Goal: Information Seeking & Learning: Learn about a topic

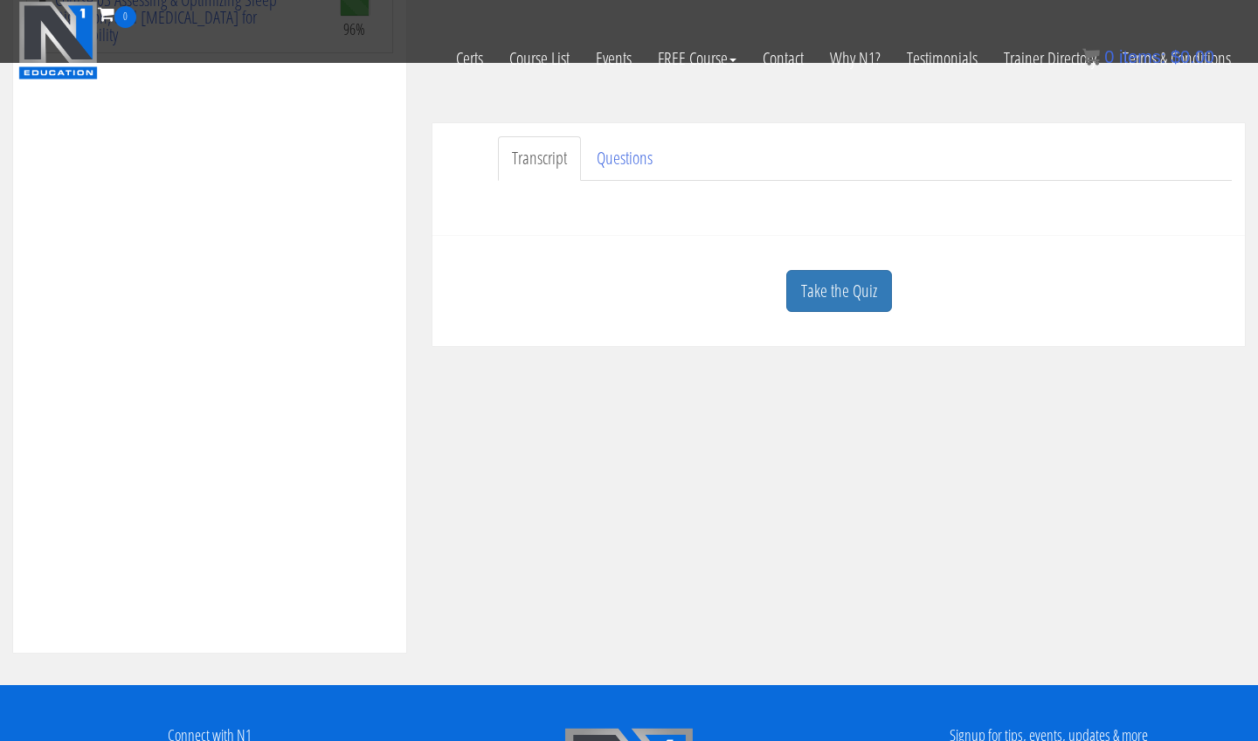
scroll to position [454, 0]
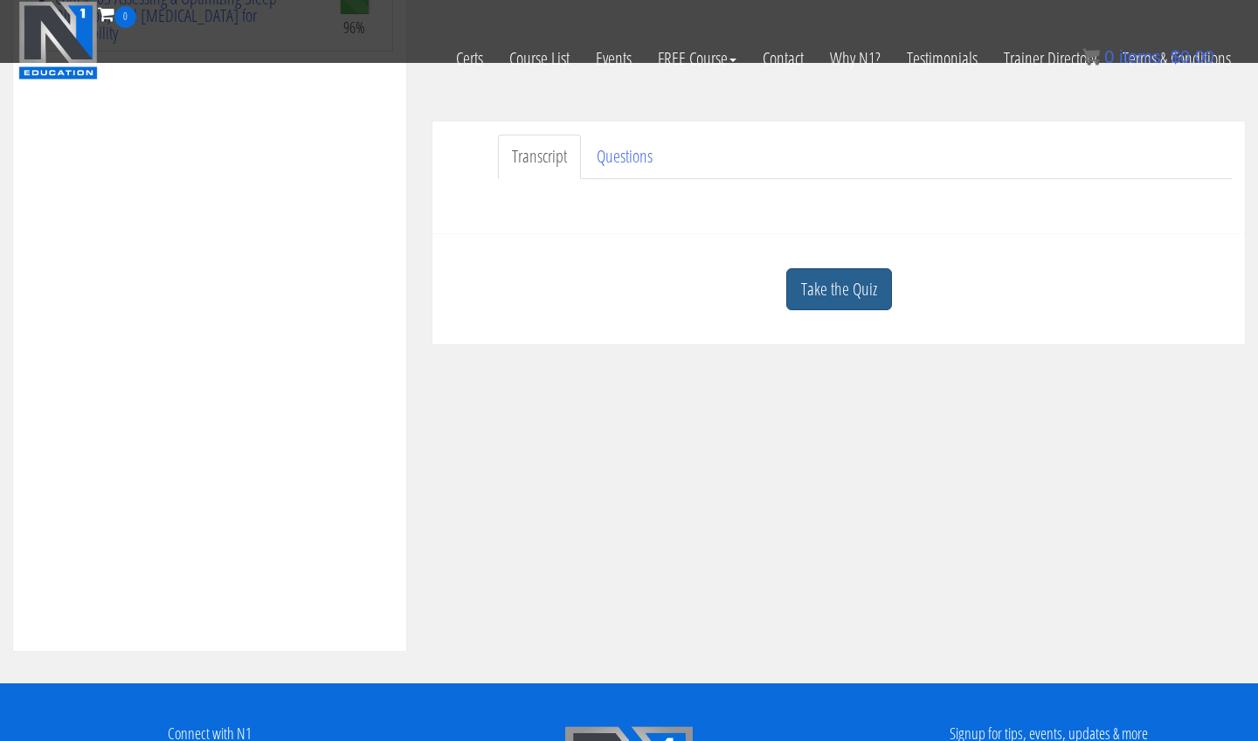
click at [829, 279] on link "Take the Quiz" at bounding box center [839, 289] width 106 height 43
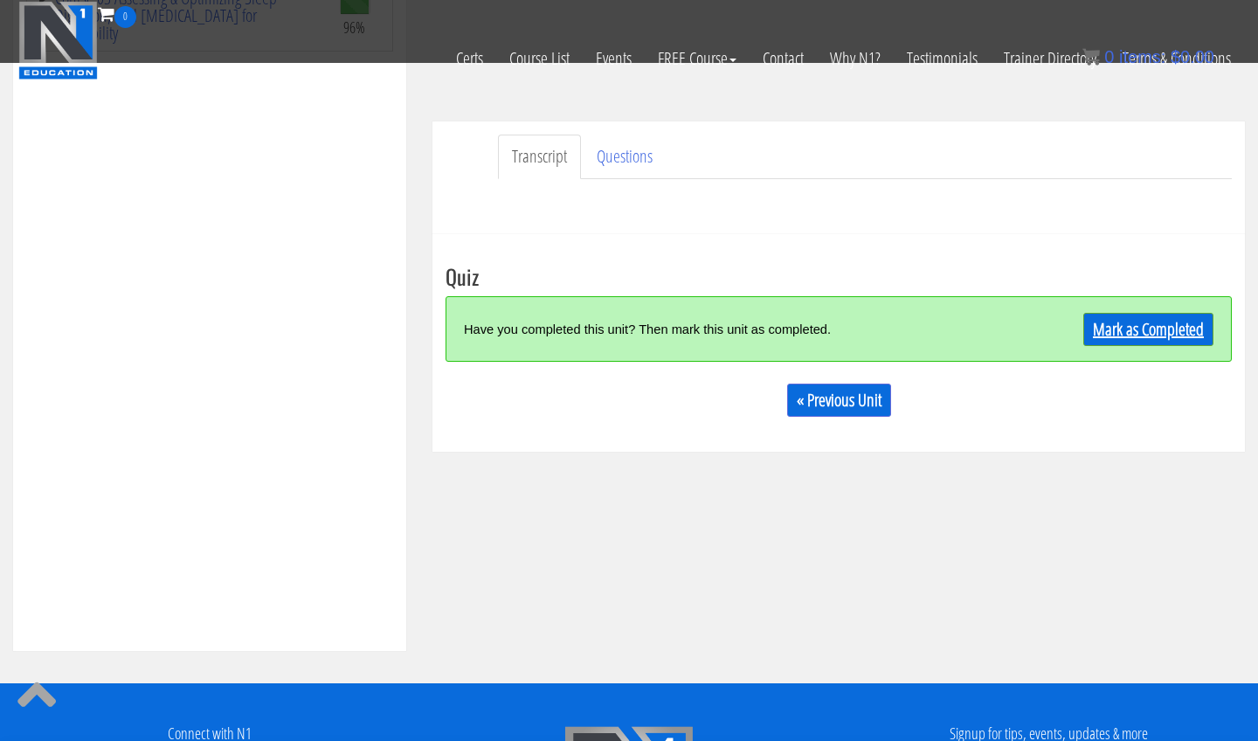
click at [1084, 337] on link "Mark as Completed" at bounding box center [1148, 329] width 130 height 33
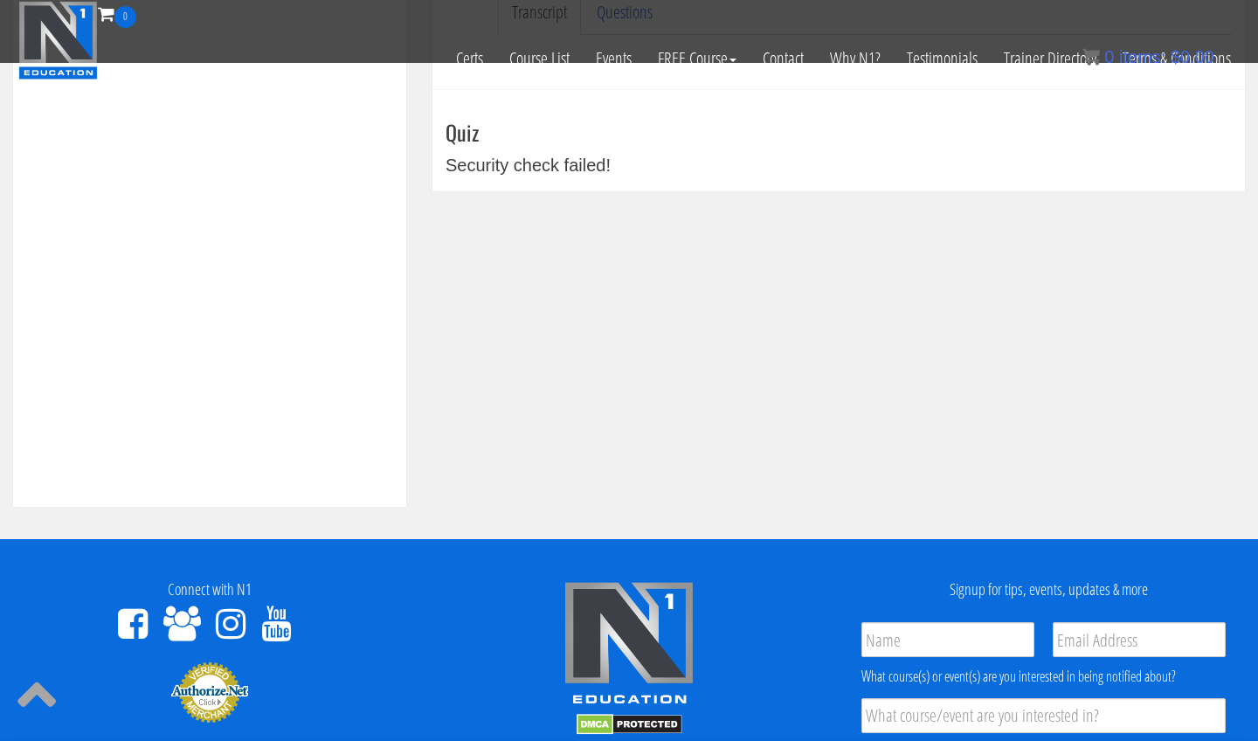
scroll to position [601, 0]
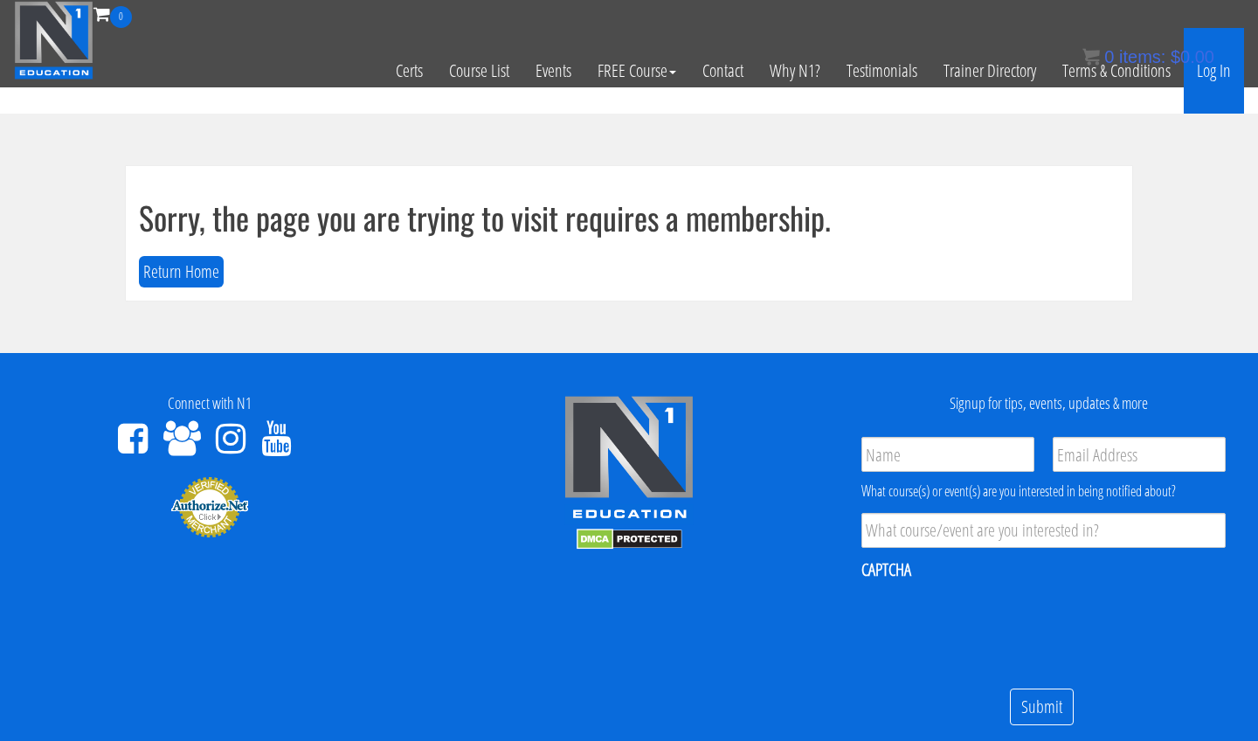
click at [1211, 77] on link "Log In" at bounding box center [1214, 71] width 60 height 86
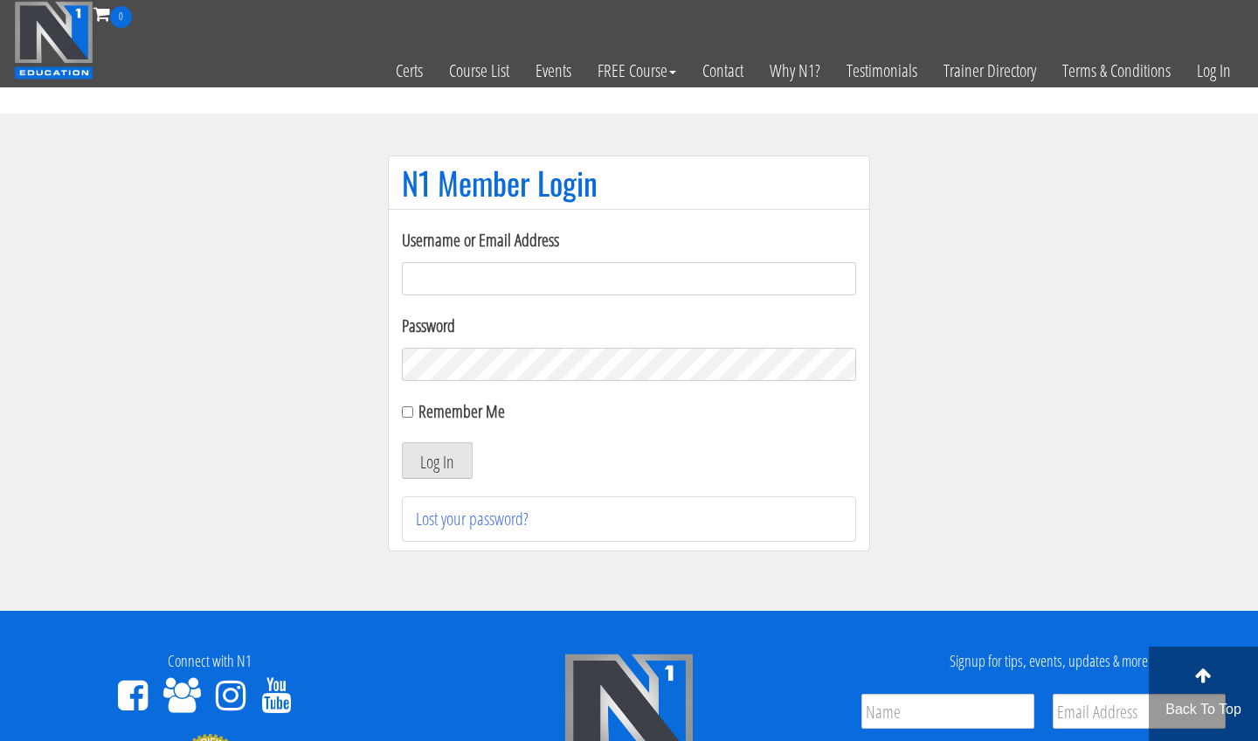
type input "m.lopez0288@gmail.com"
click at [437, 460] on button "Log In" at bounding box center [437, 460] width 71 height 37
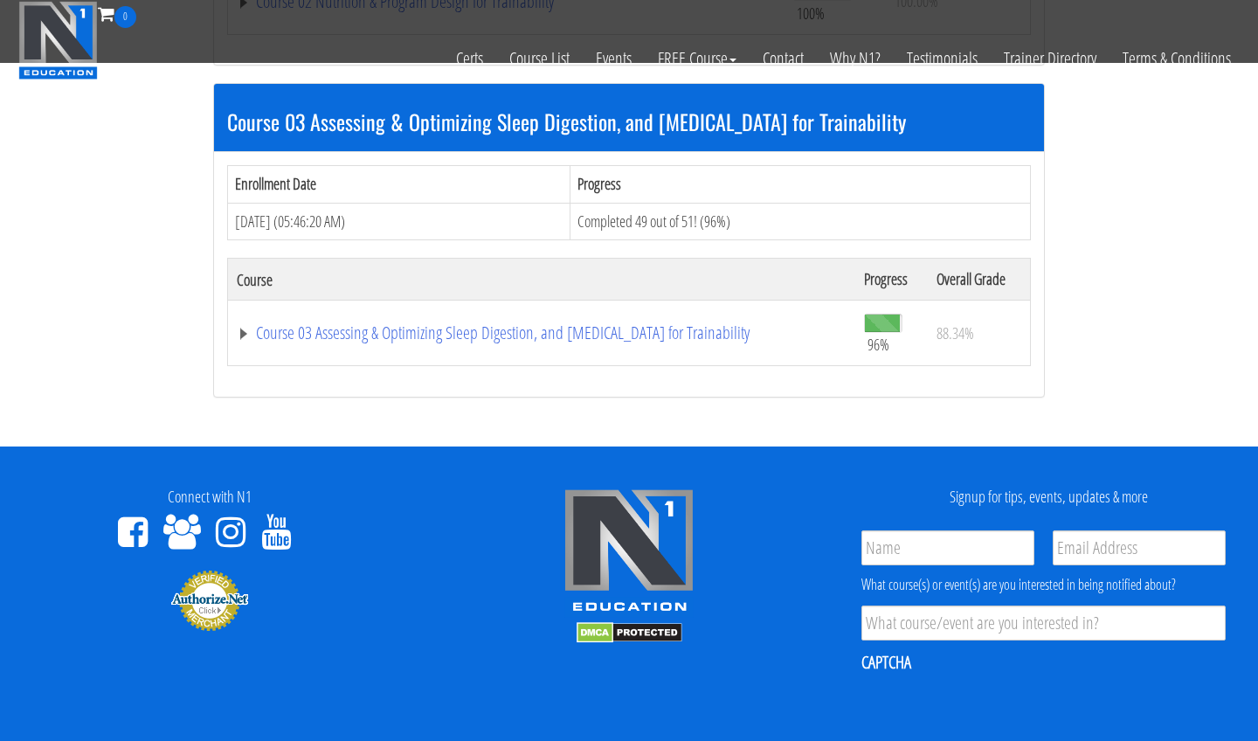
scroll to position [1106, 0]
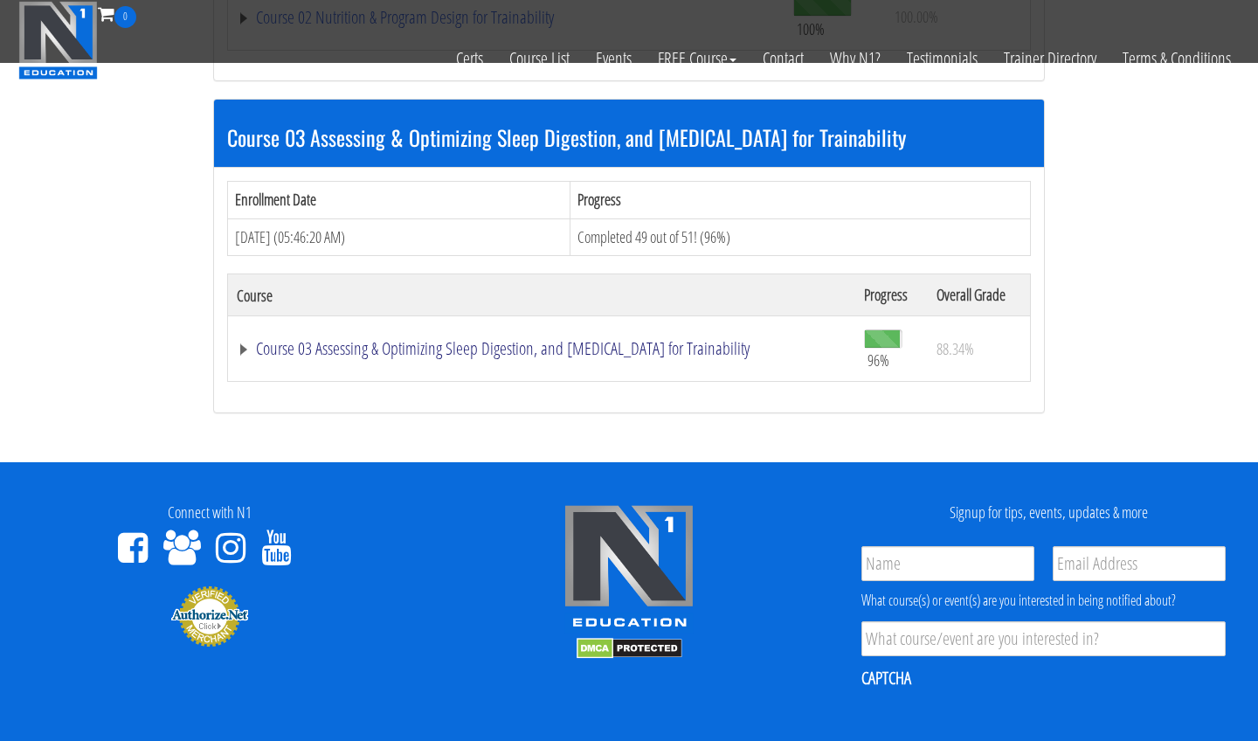
click at [384, 340] on link "Course 03 Assessing & Optimizing Sleep Digestion, and [MEDICAL_DATA] for Traina…" at bounding box center [542, 348] width 610 height 17
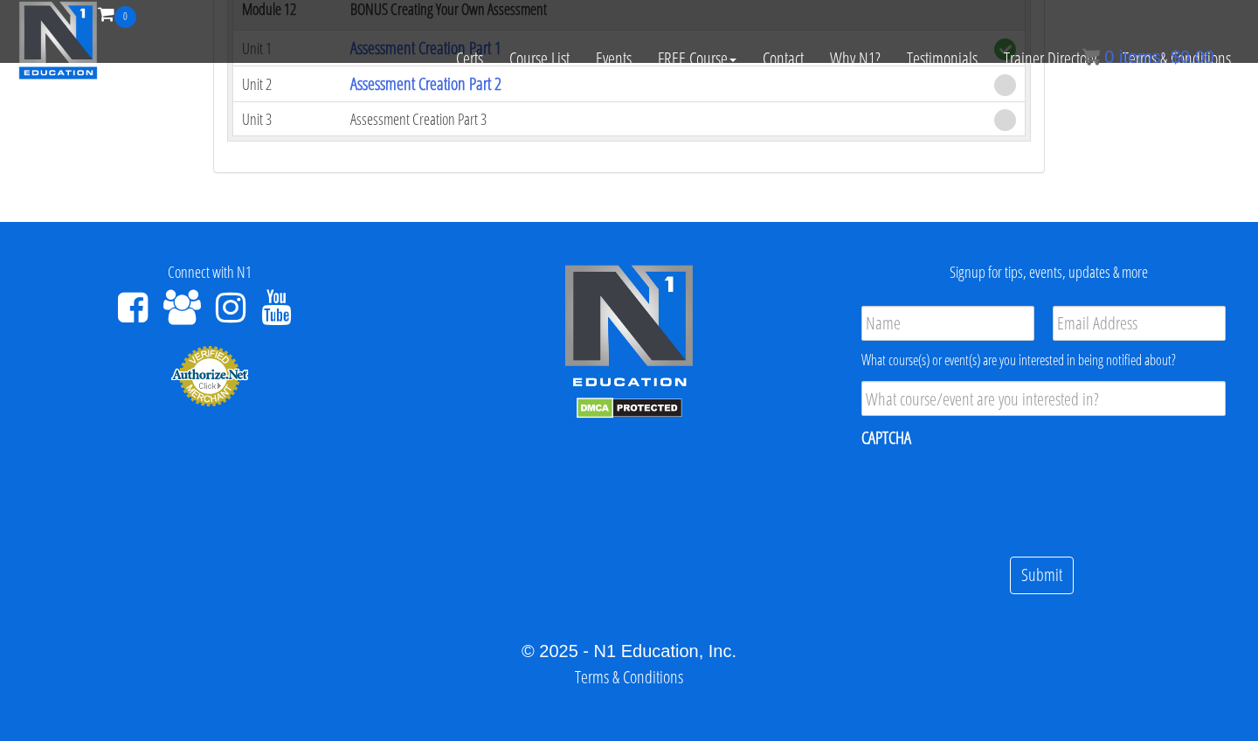
scroll to position [3485, 0]
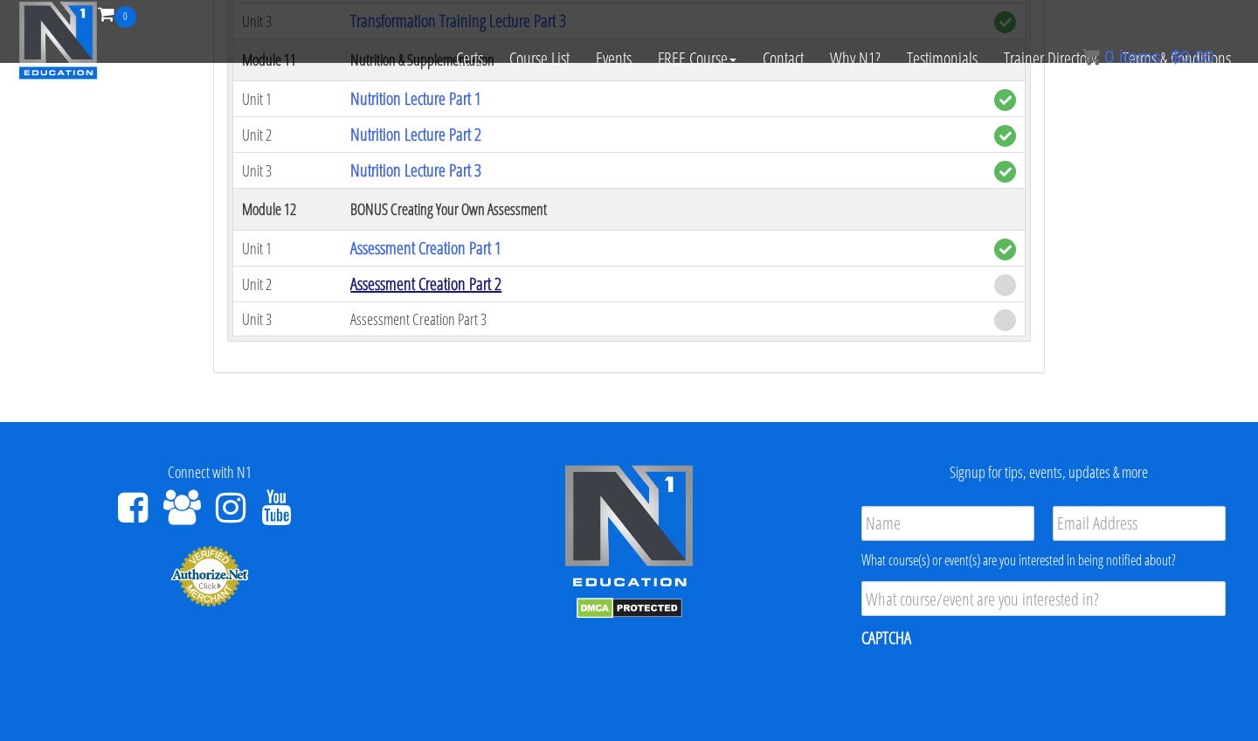
click at [417, 287] on link "Assessment Creation Part 2" at bounding box center [425, 284] width 151 height 24
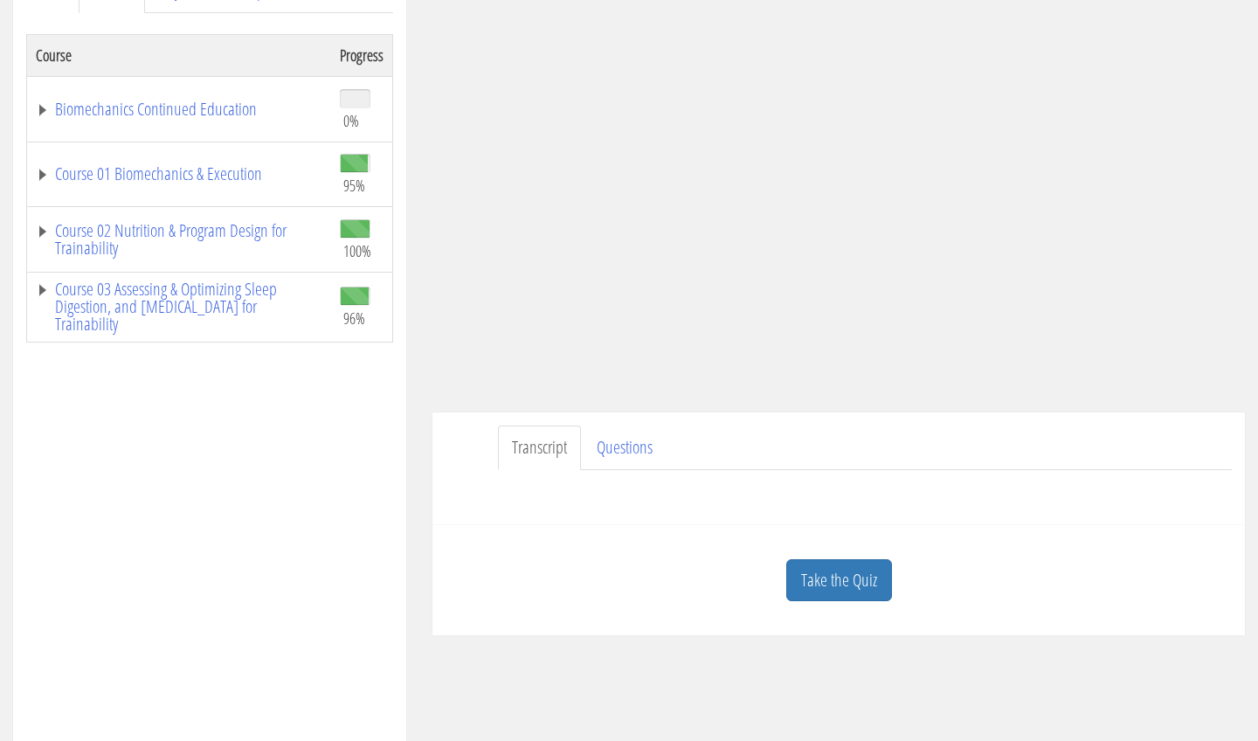
scroll to position [273, 0]
click at [805, 577] on link "Take the Quiz" at bounding box center [839, 580] width 106 height 43
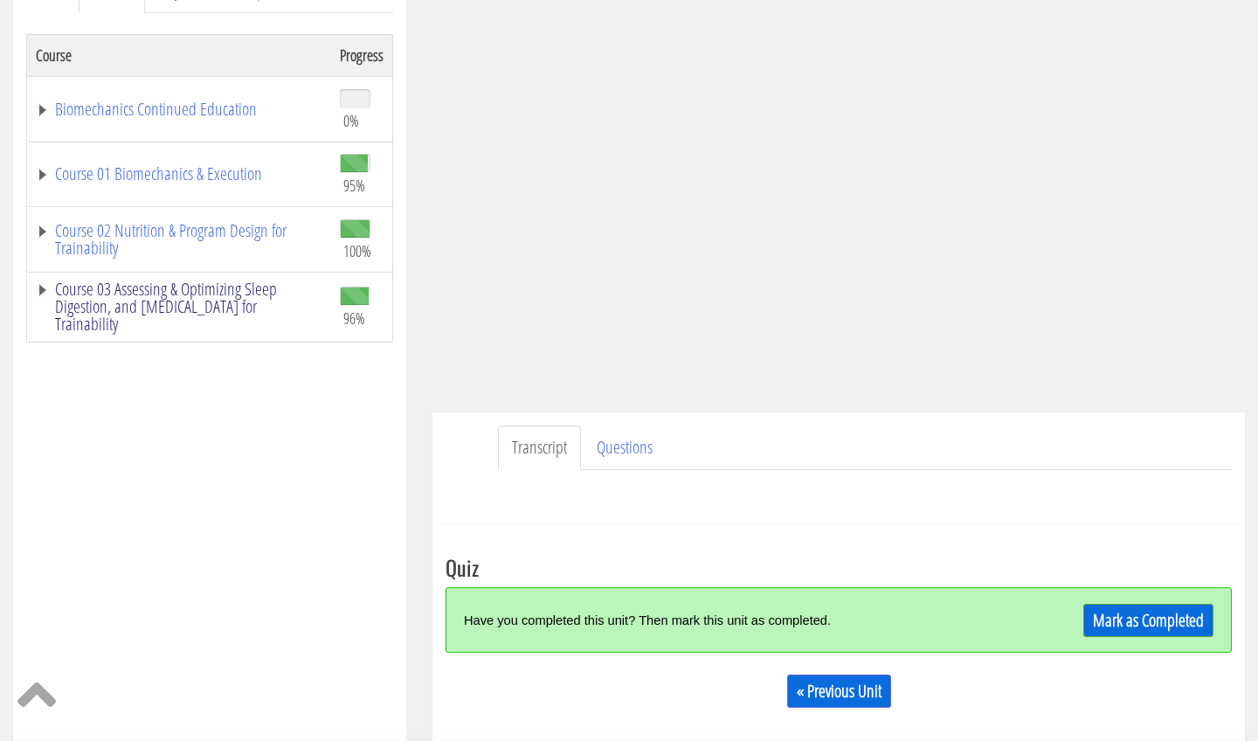
click at [204, 301] on link "Course 03 Assessing & Optimizing Sleep Digestion, and [MEDICAL_DATA] for Traina…" at bounding box center [179, 306] width 287 height 52
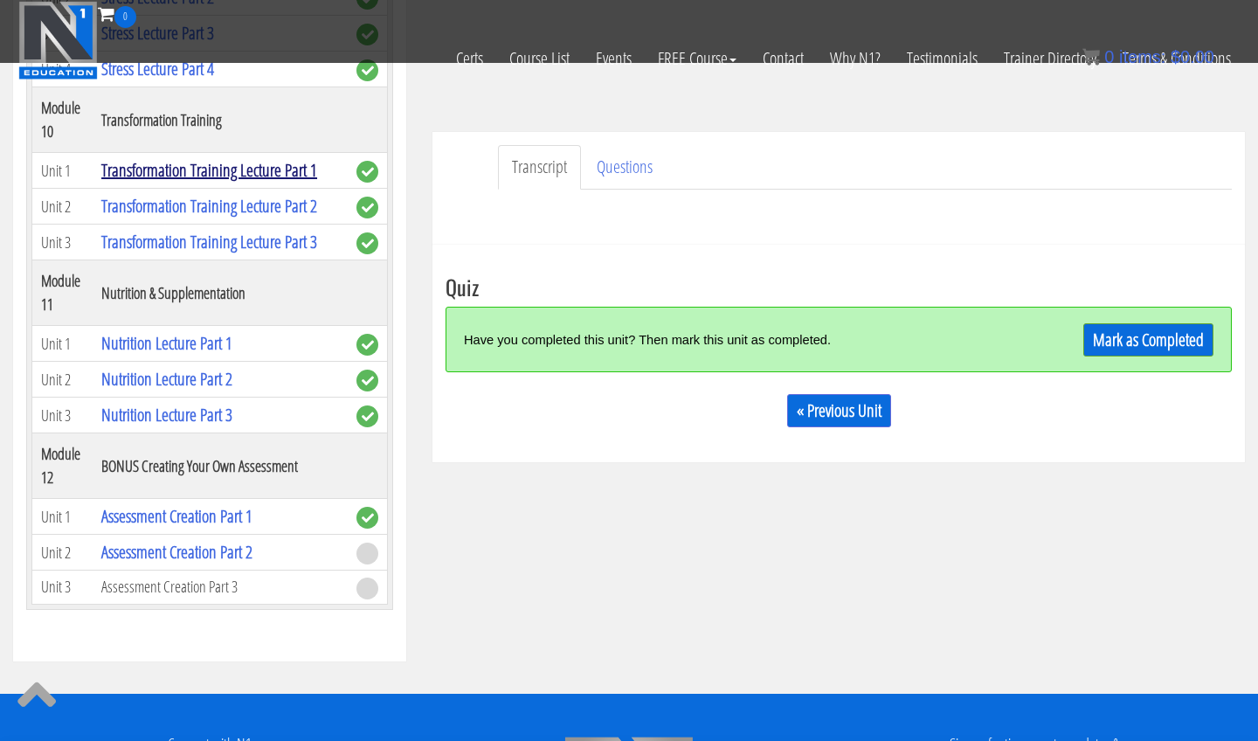
scroll to position [472, 0]
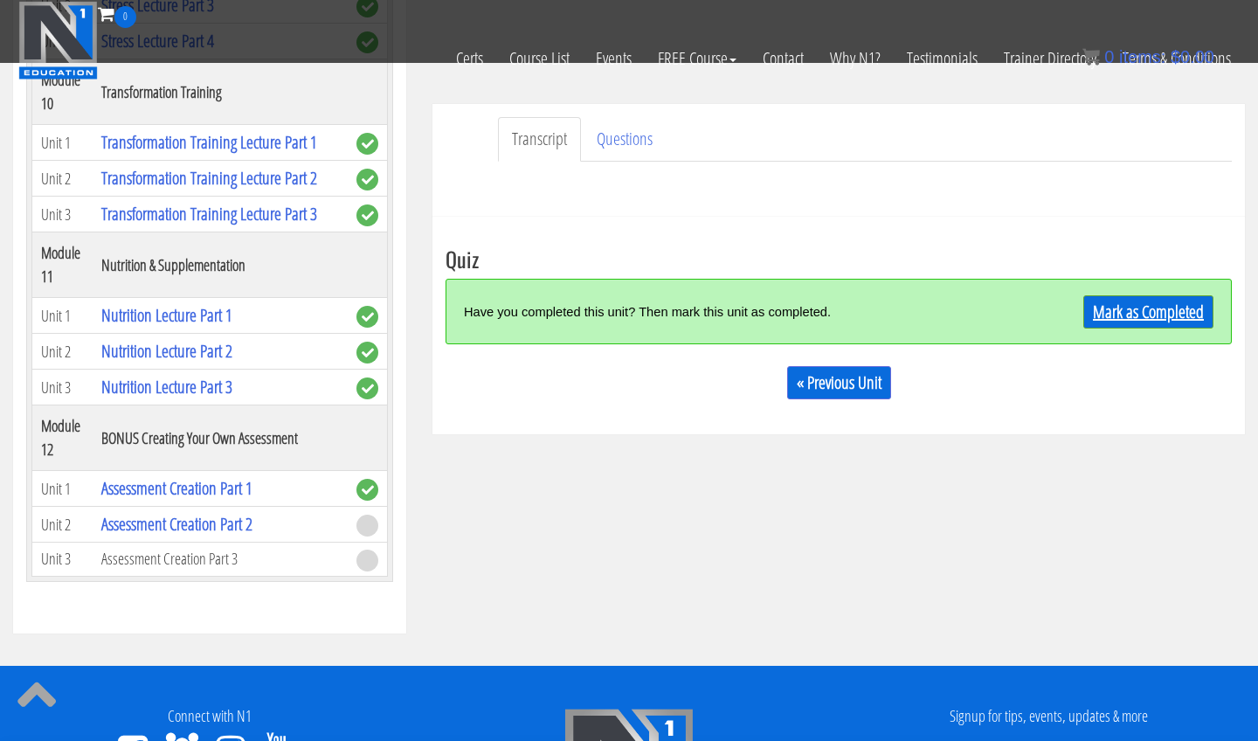
click at [1142, 305] on link "Mark as Completed" at bounding box center [1148, 311] width 130 height 33
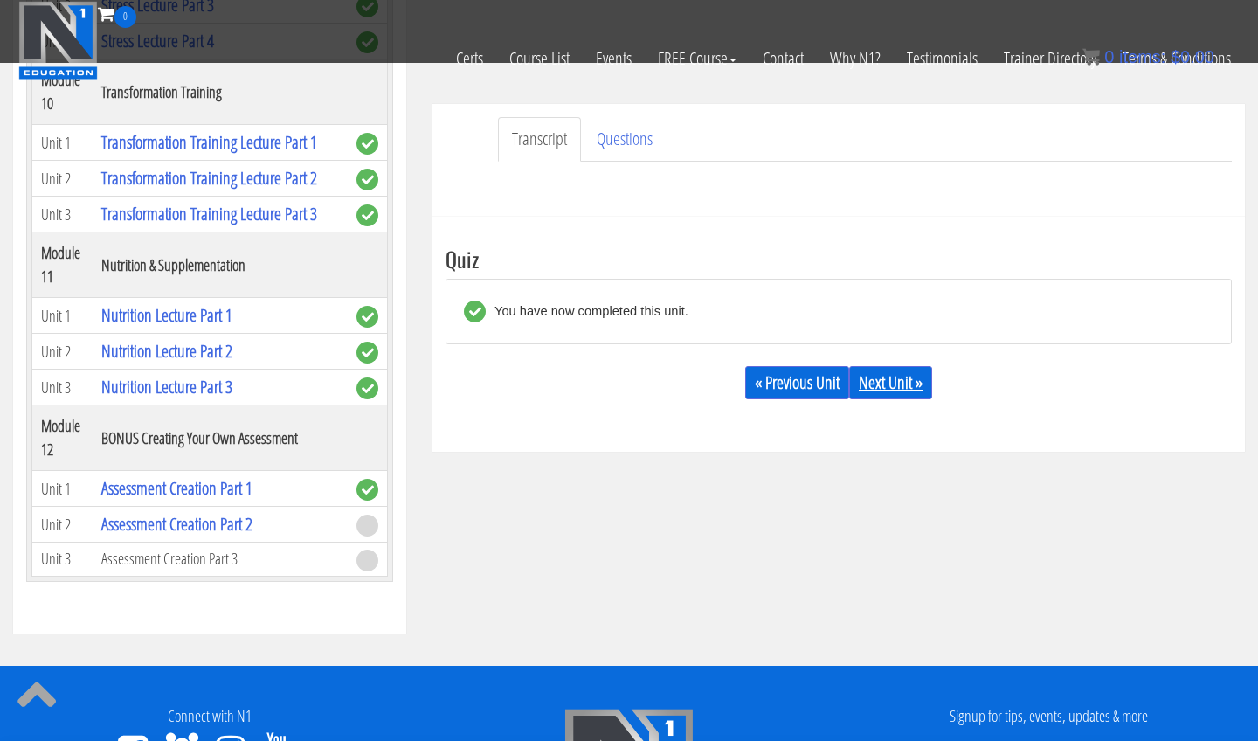
click at [882, 381] on link "Next Unit »" at bounding box center [890, 382] width 83 height 33
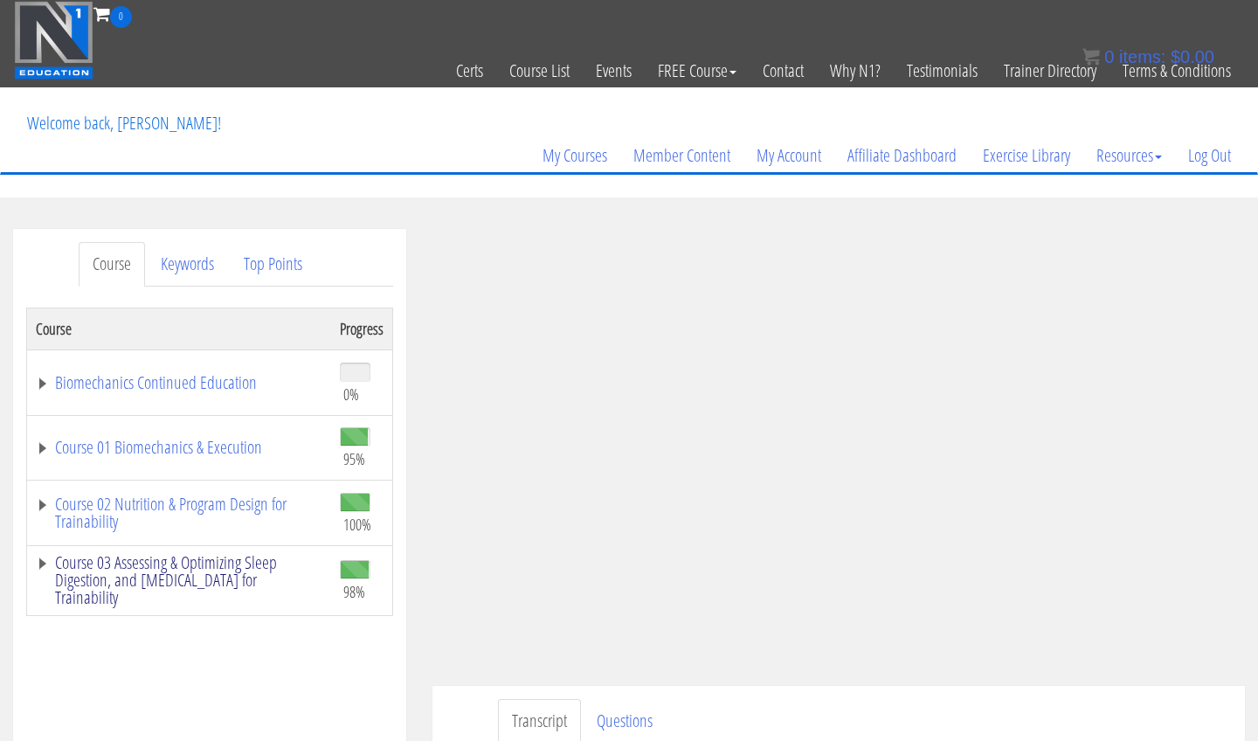
click at [162, 584] on link "Course 03 Assessing & Optimizing Sleep Digestion, and [MEDICAL_DATA] for Traina…" at bounding box center [179, 580] width 287 height 52
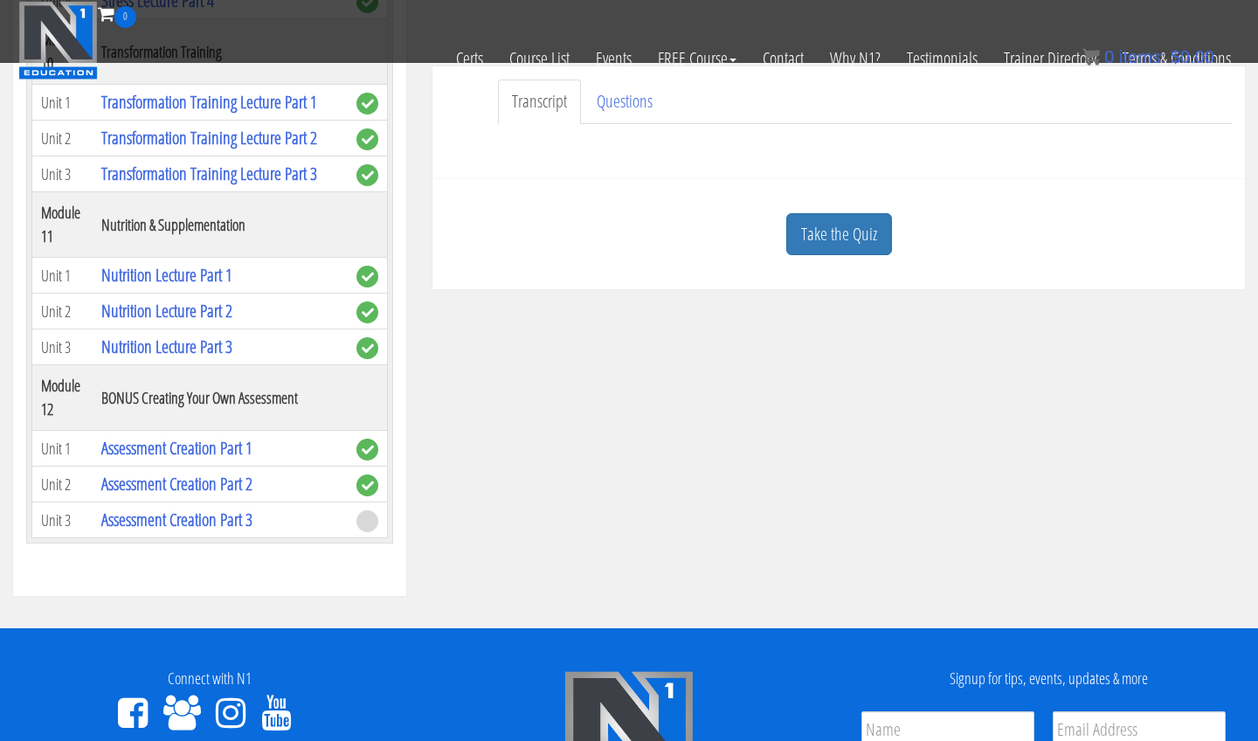
scroll to position [308, 0]
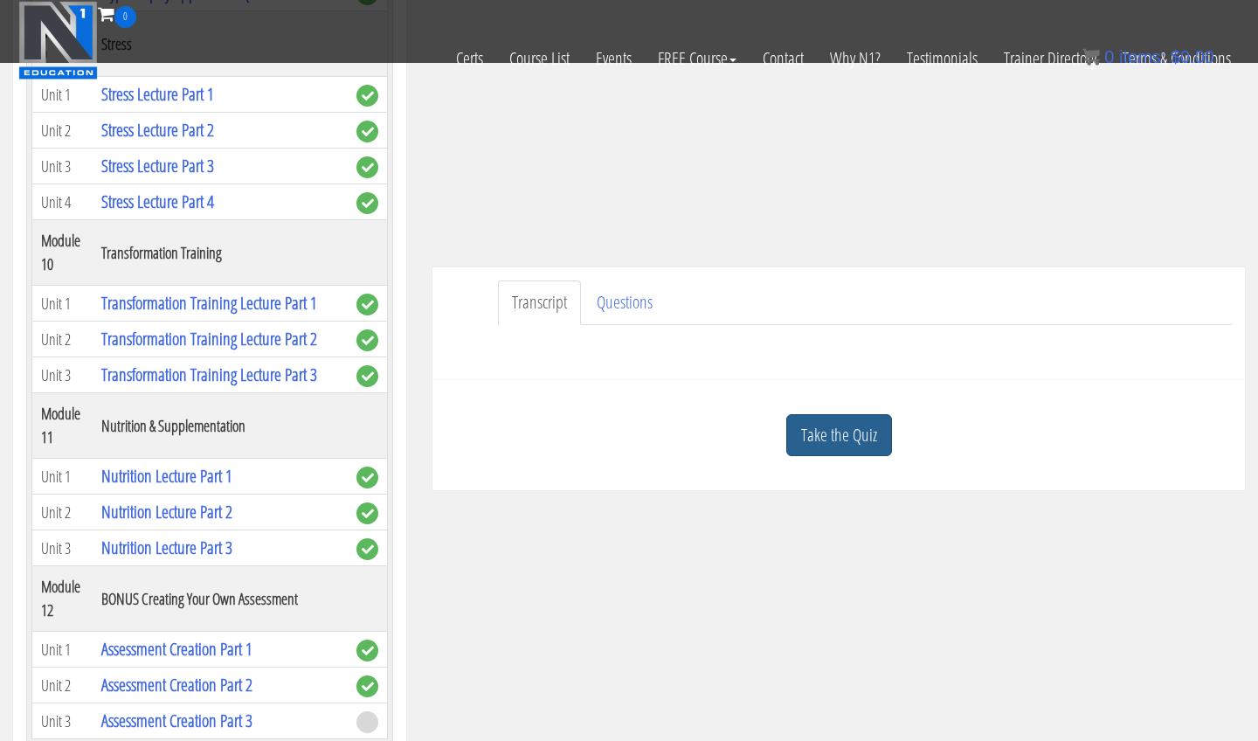
click at [834, 438] on link "Take the Quiz" at bounding box center [839, 435] width 106 height 43
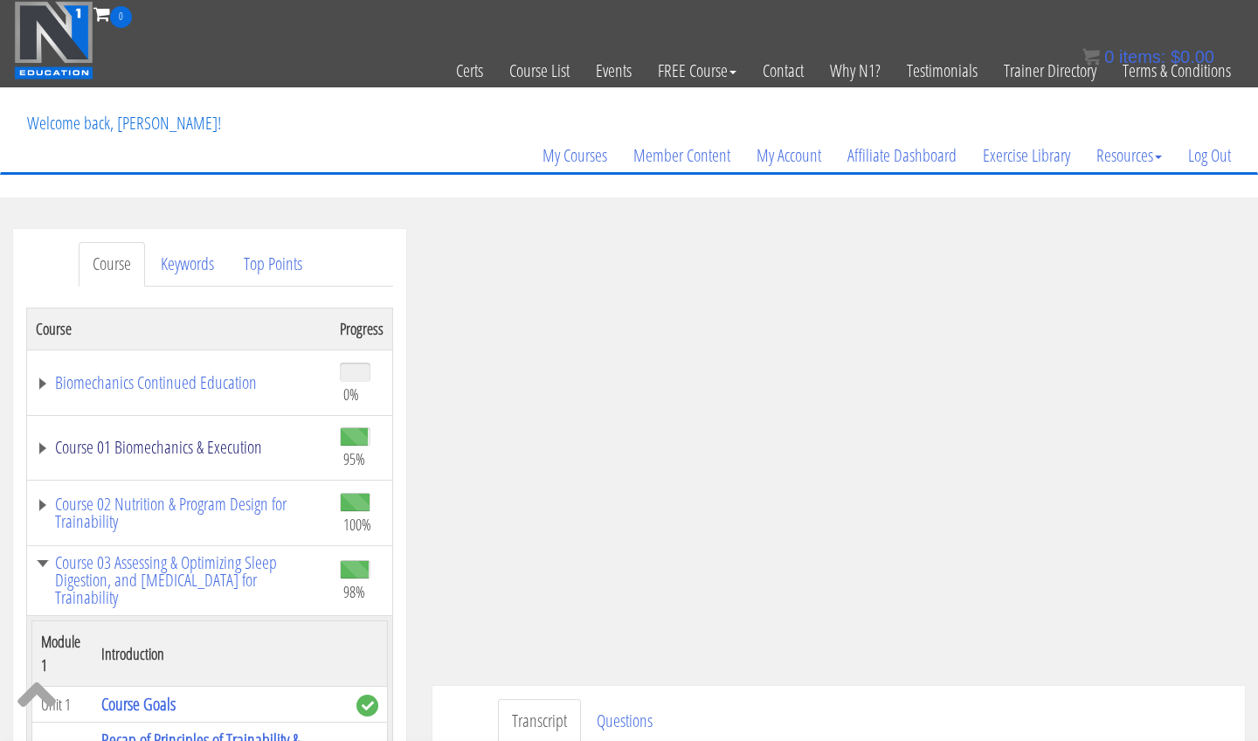
scroll to position [0, 0]
click at [204, 451] on link "Course 01 Biomechanics & Execution" at bounding box center [179, 447] width 287 height 17
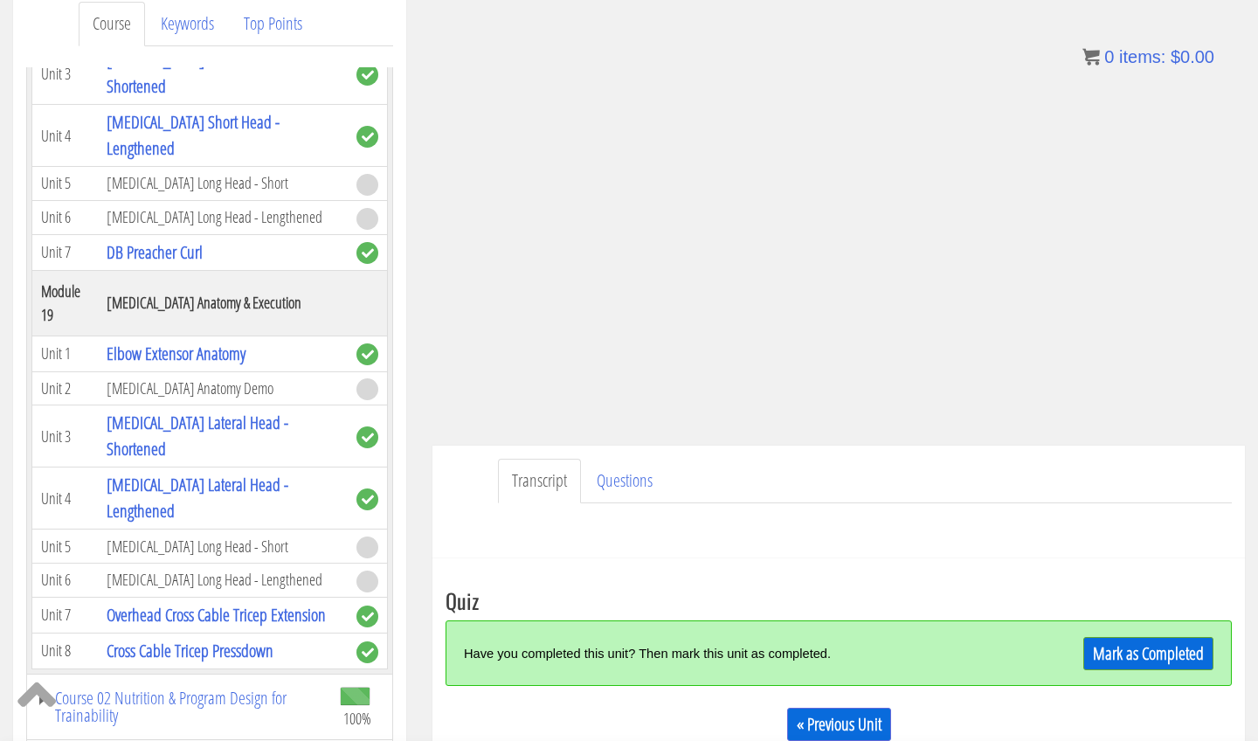
scroll to position [244, 0]
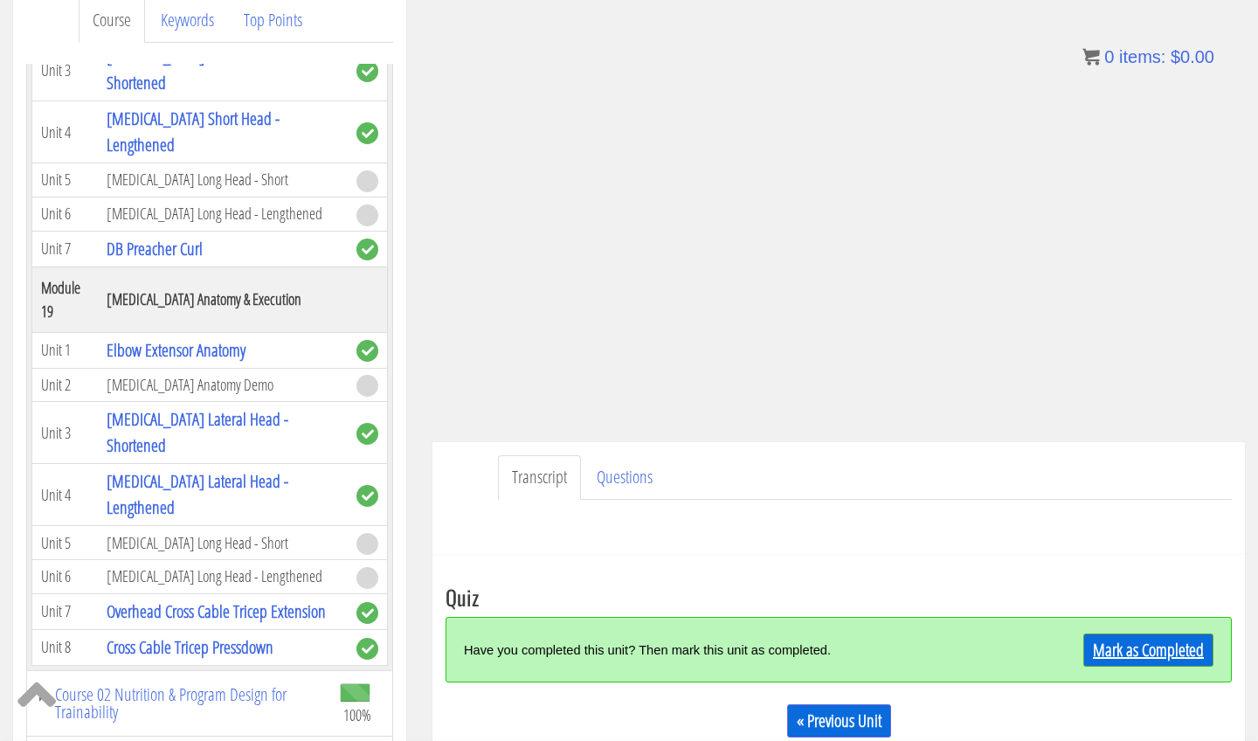
click at [1091, 647] on link "Mark as Completed" at bounding box center [1148, 649] width 130 height 33
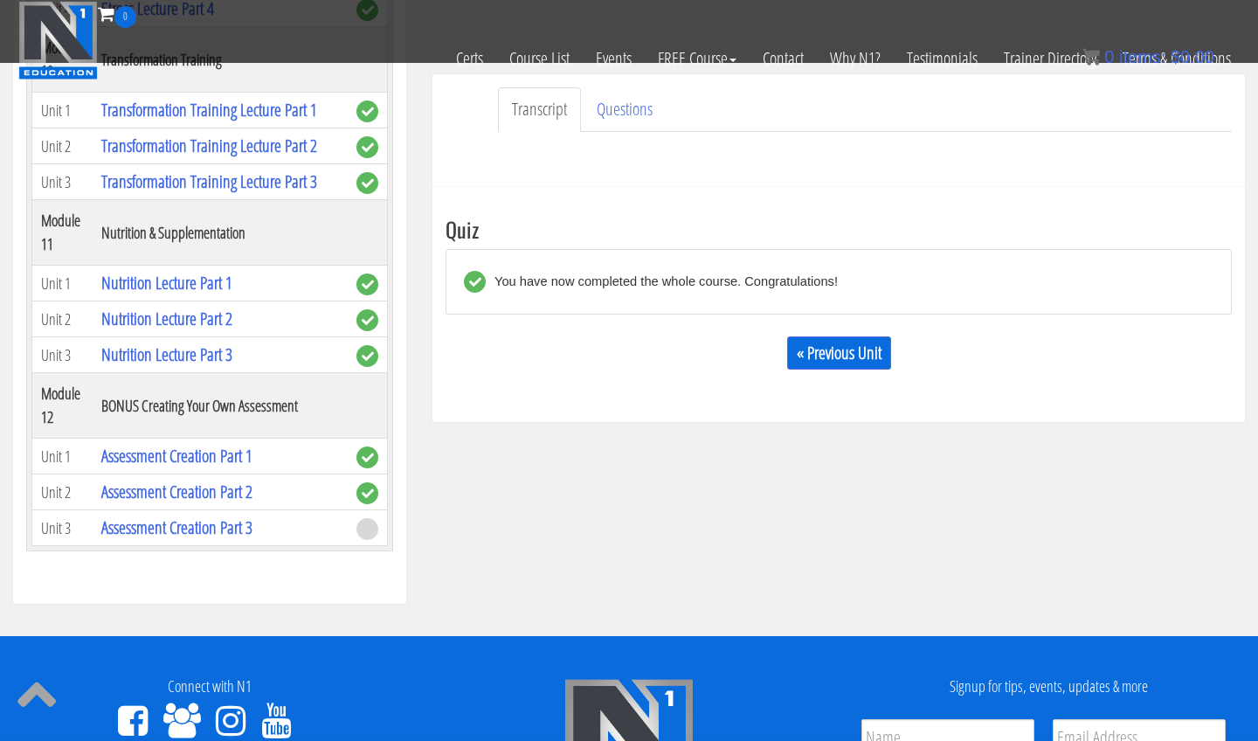
scroll to position [501, 0]
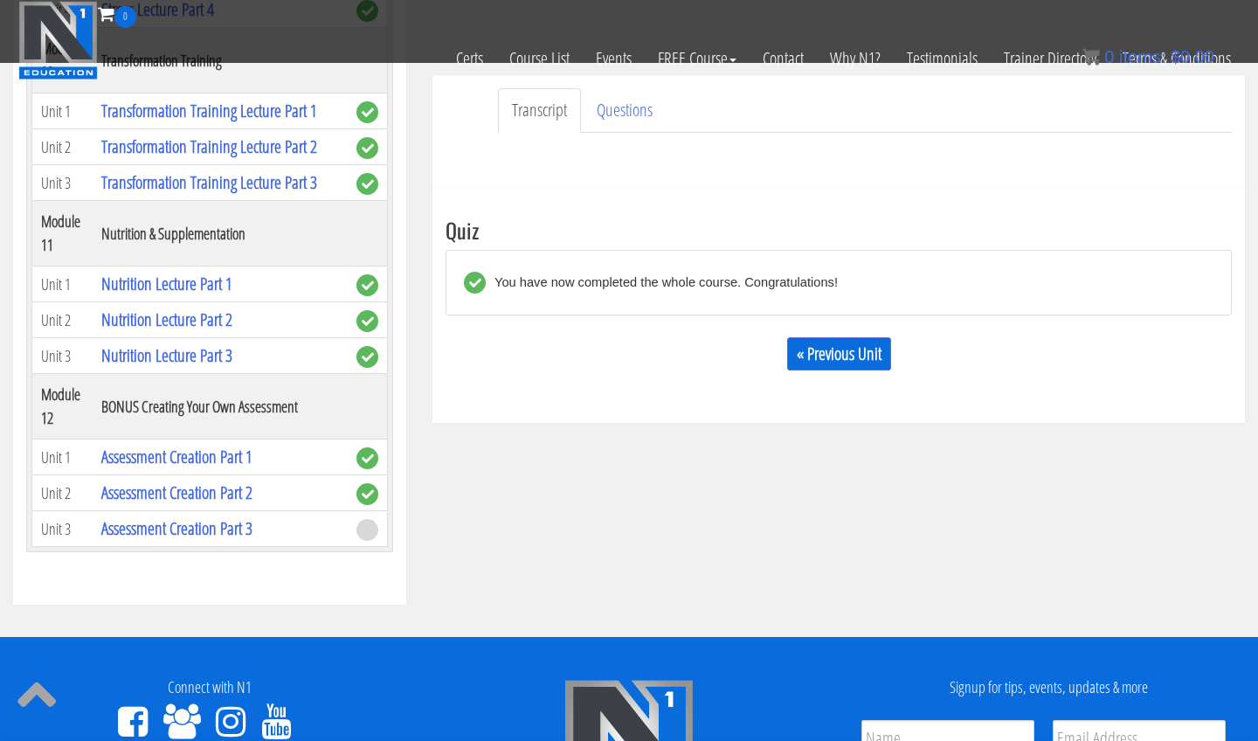
click at [781, 341] on div "« Previous Unit" at bounding box center [839, 353] width 786 height 59
click at [811, 342] on link "« Previous Unit" at bounding box center [839, 353] width 104 height 33
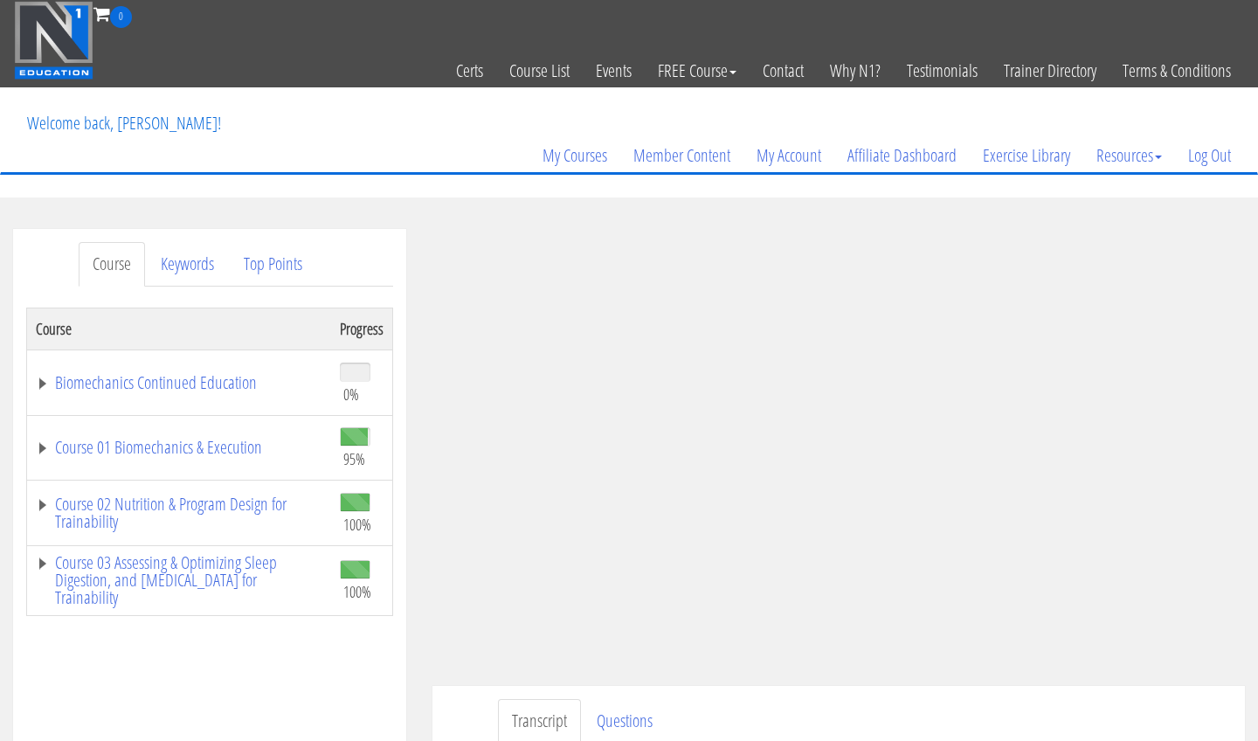
scroll to position [44, 0]
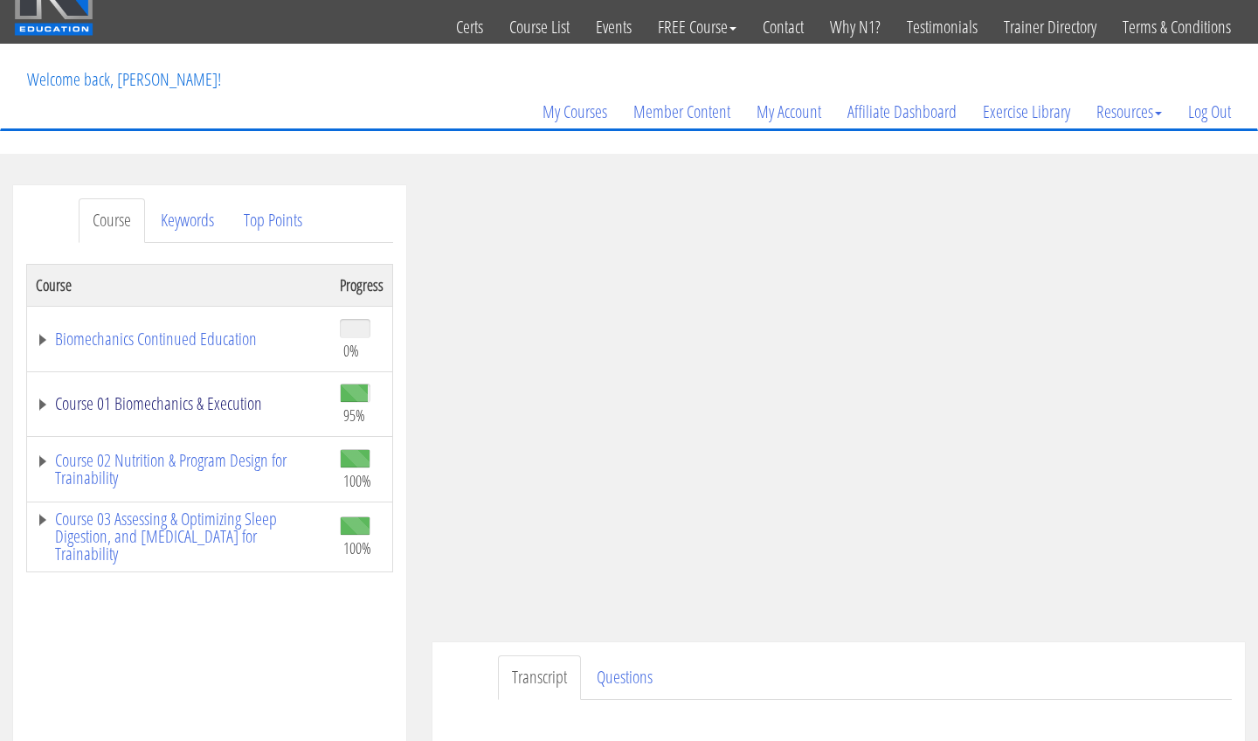
click at [193, 403] on link "Course 01 Biomechanics & Execution" at bounding box center [179, 403] width 287 height 17
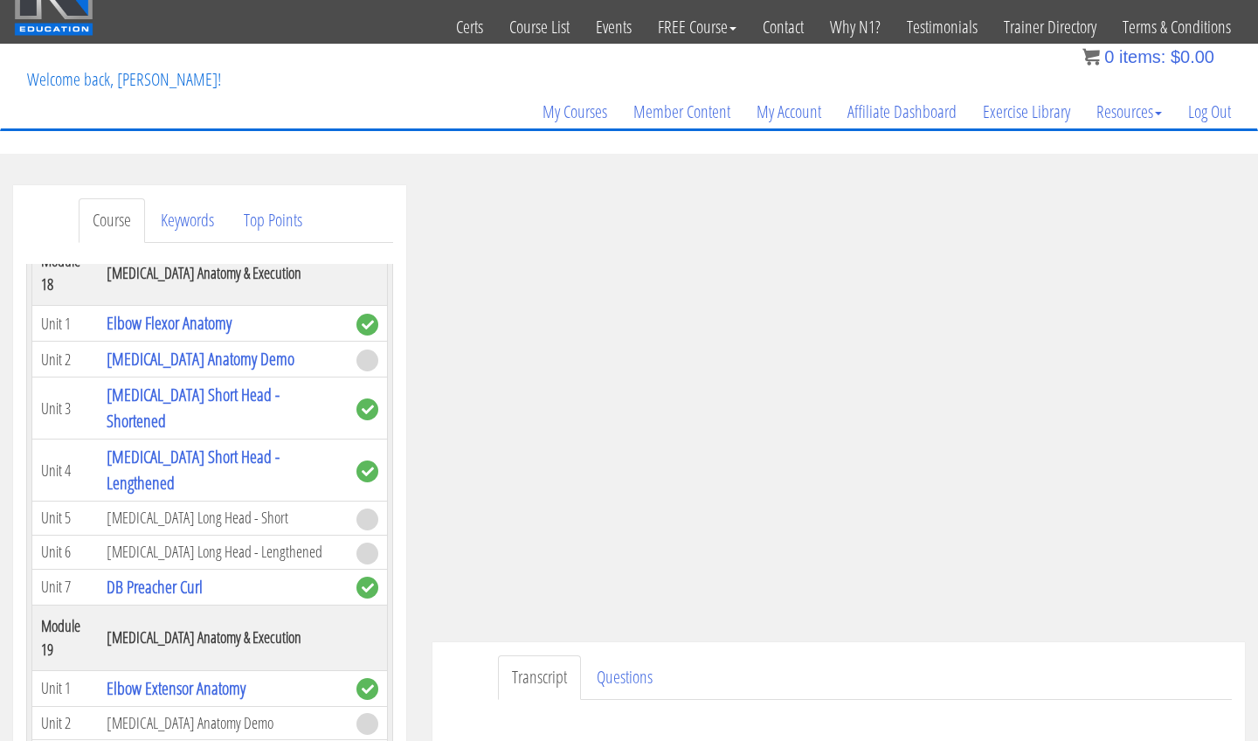
scroll to position [5572, 0]
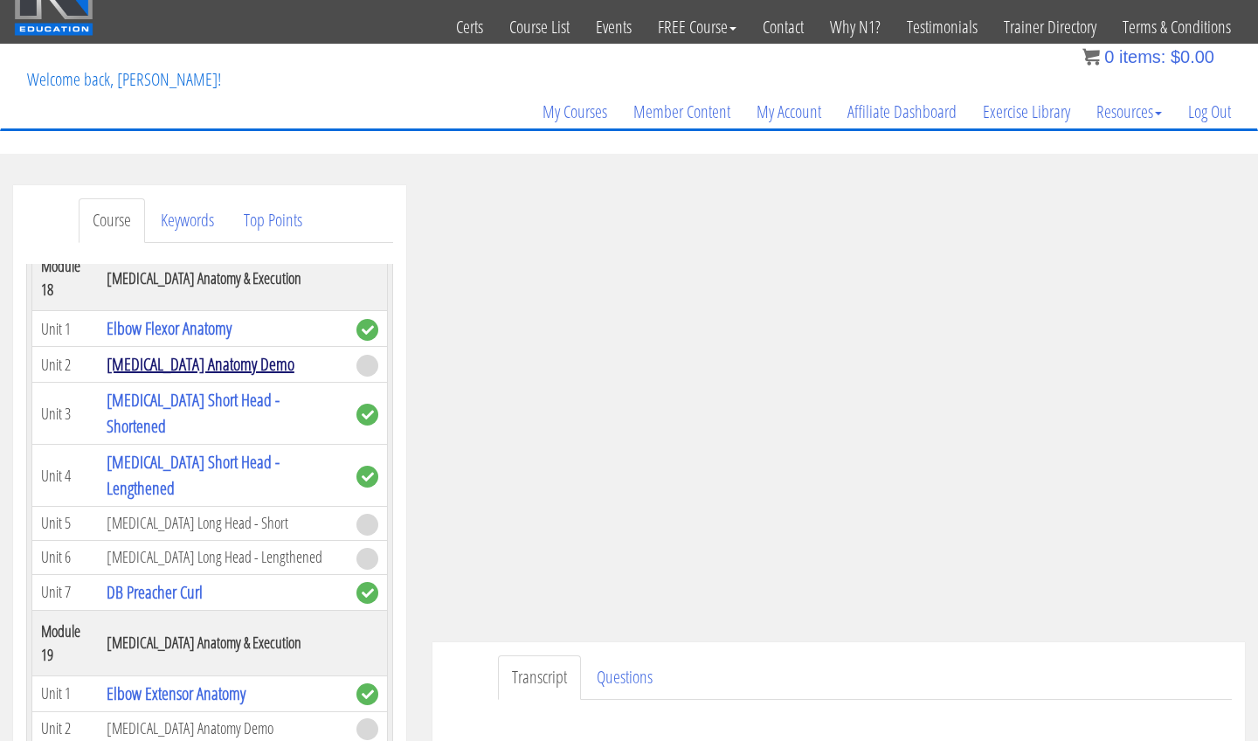
click at [171, 376] on link "[MEDICAL_DATA] Anatomy Demo" at bounding box center [201, 364] width 188 height 24
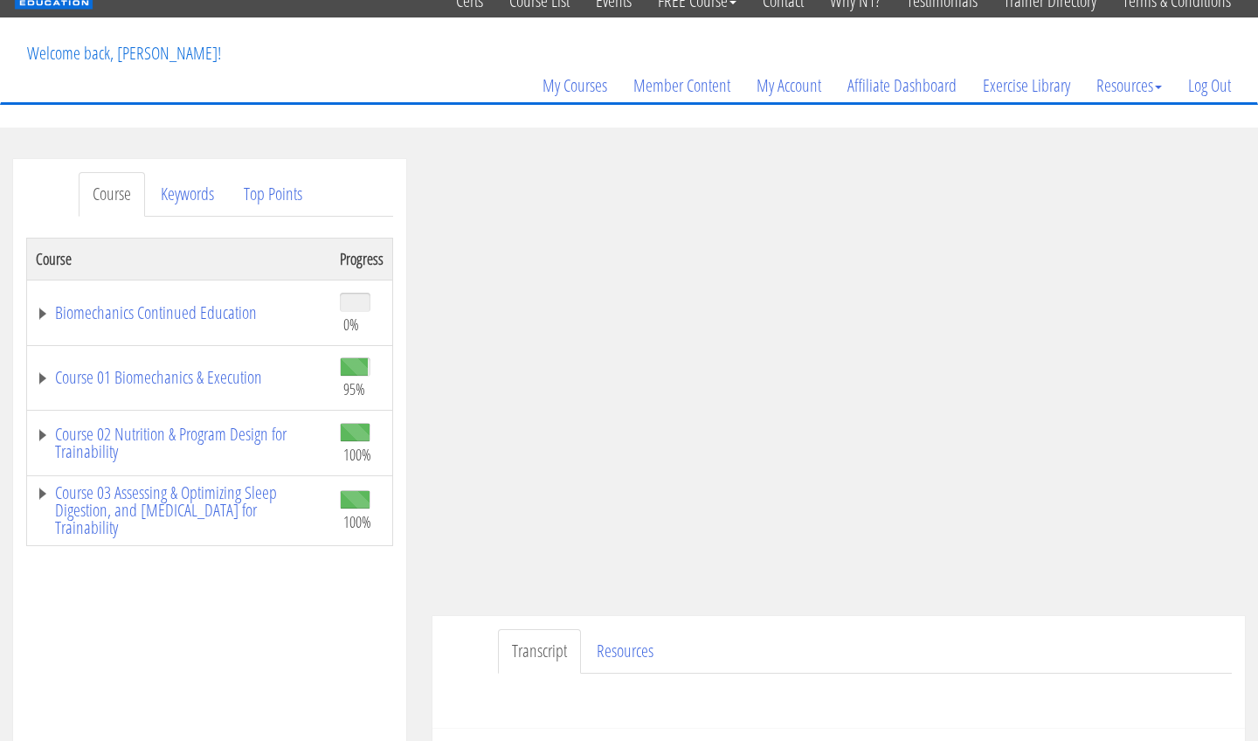
scroll to position [84, 0]
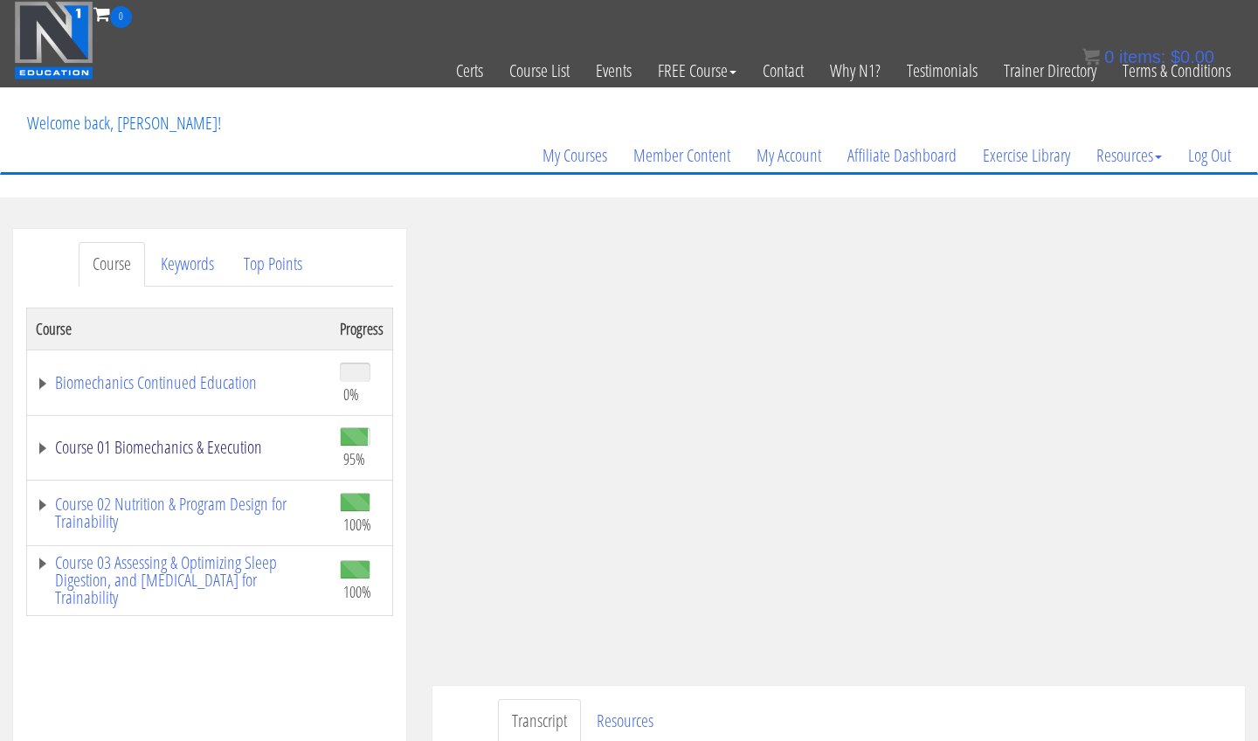
click at [209, 452] on link "Course 01 Biomechanics & Execution" at bounding box center [179, 447] width 287 height 17
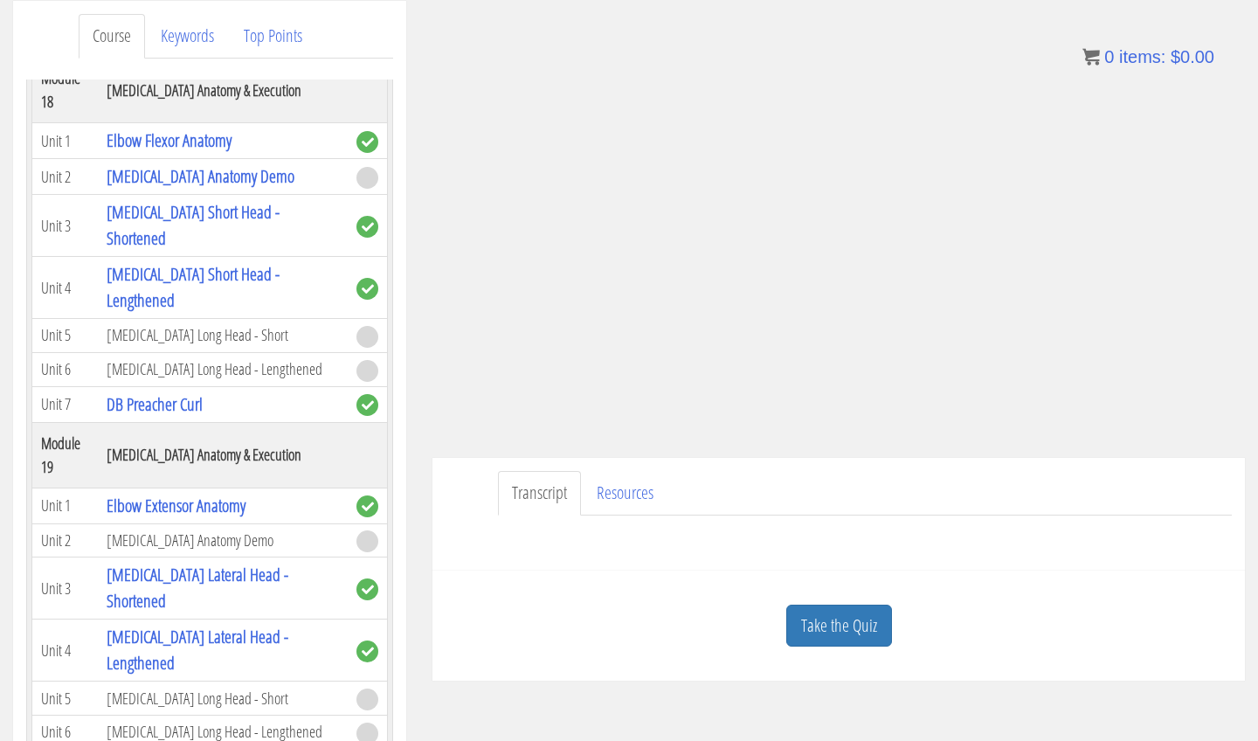
scroll to position [228, 0]
click at [873, 617] on link "Take the Quiz" at bounding box center [839, 626] width 106 height 43
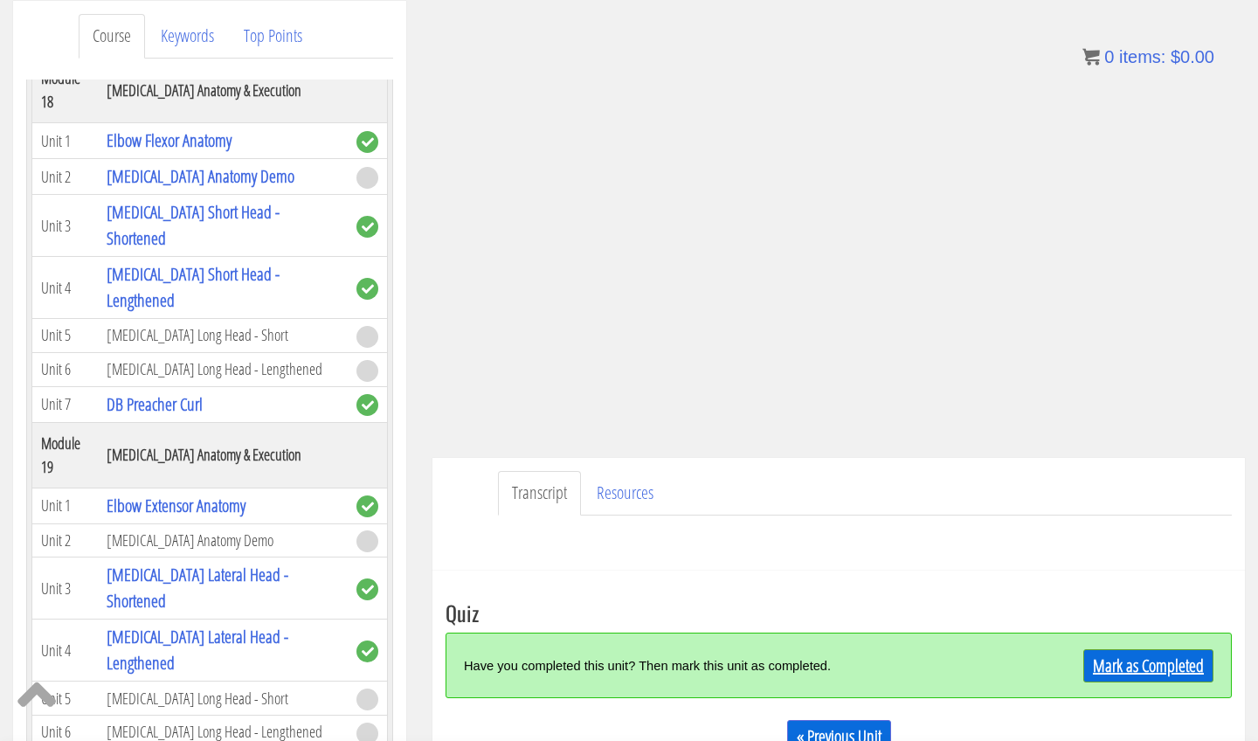
click at [1087, 666] on link "Mark as Completed" at bounding box center [1148, 665] width 130 height 33
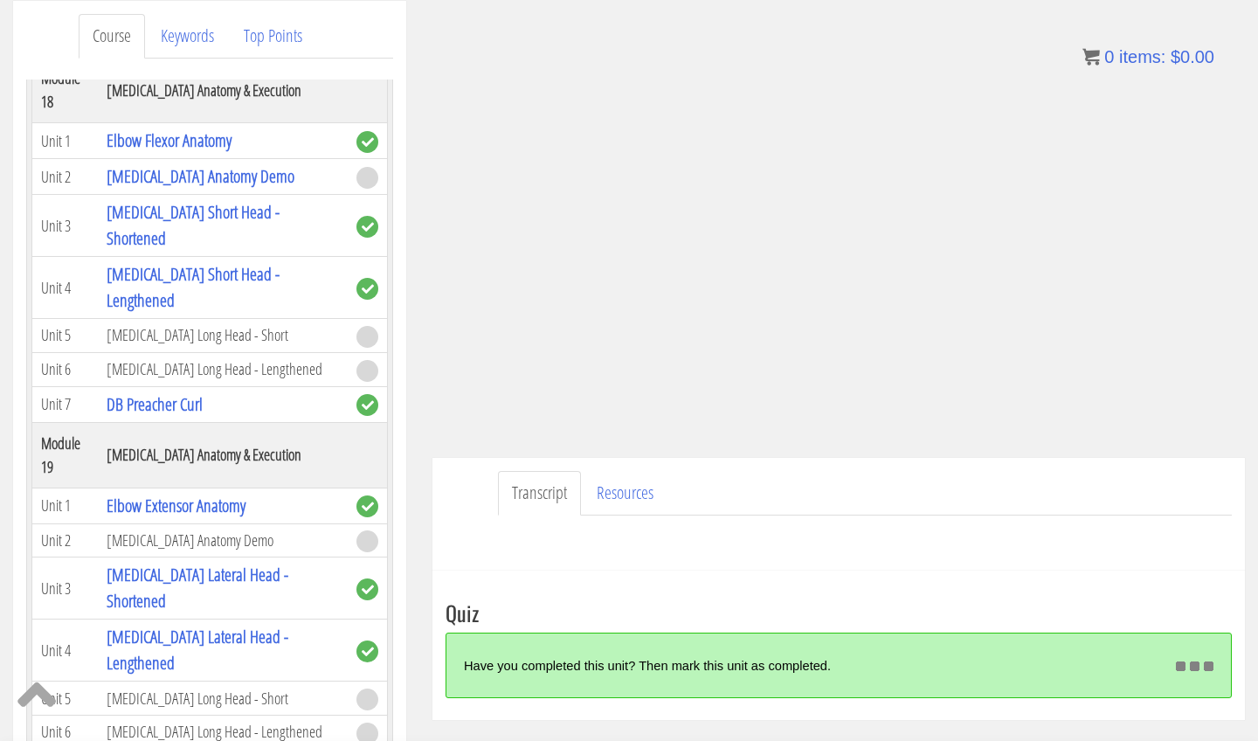
scroll to position [275, 0]
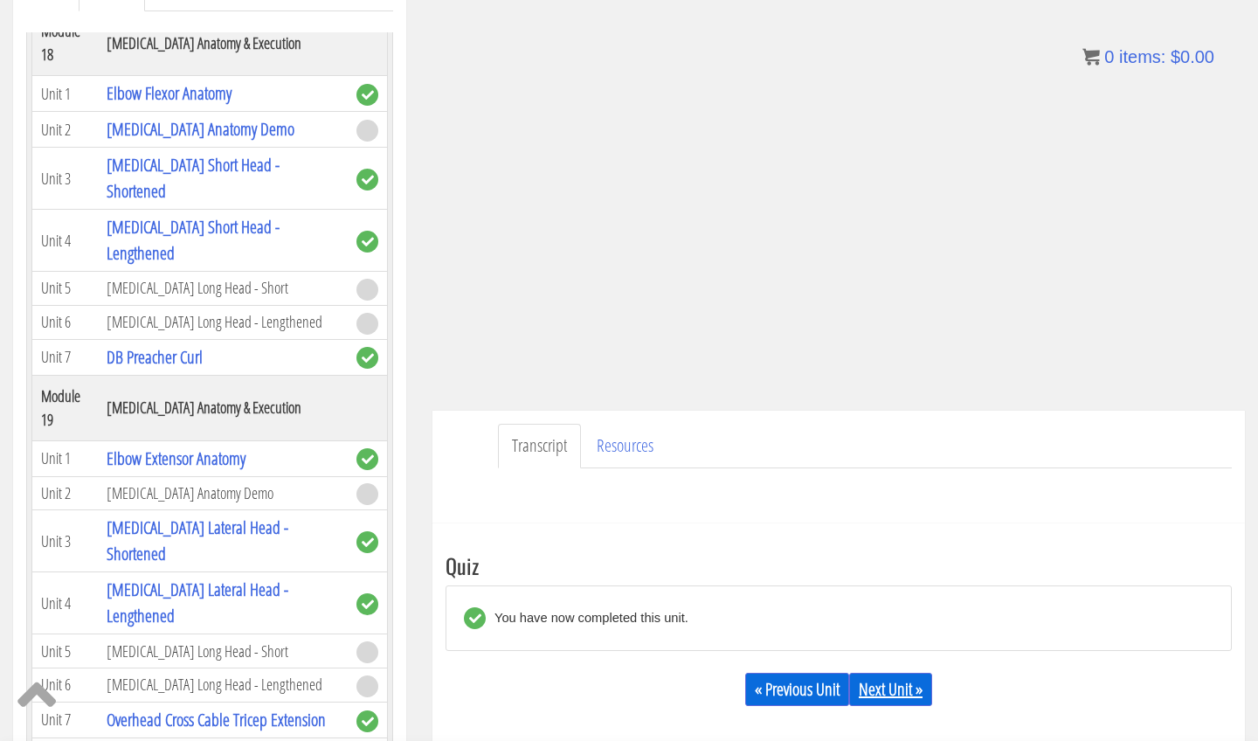
click at [899, 691] on link "Next Unit »" at bounding box center [890, 689] width 83 height 33
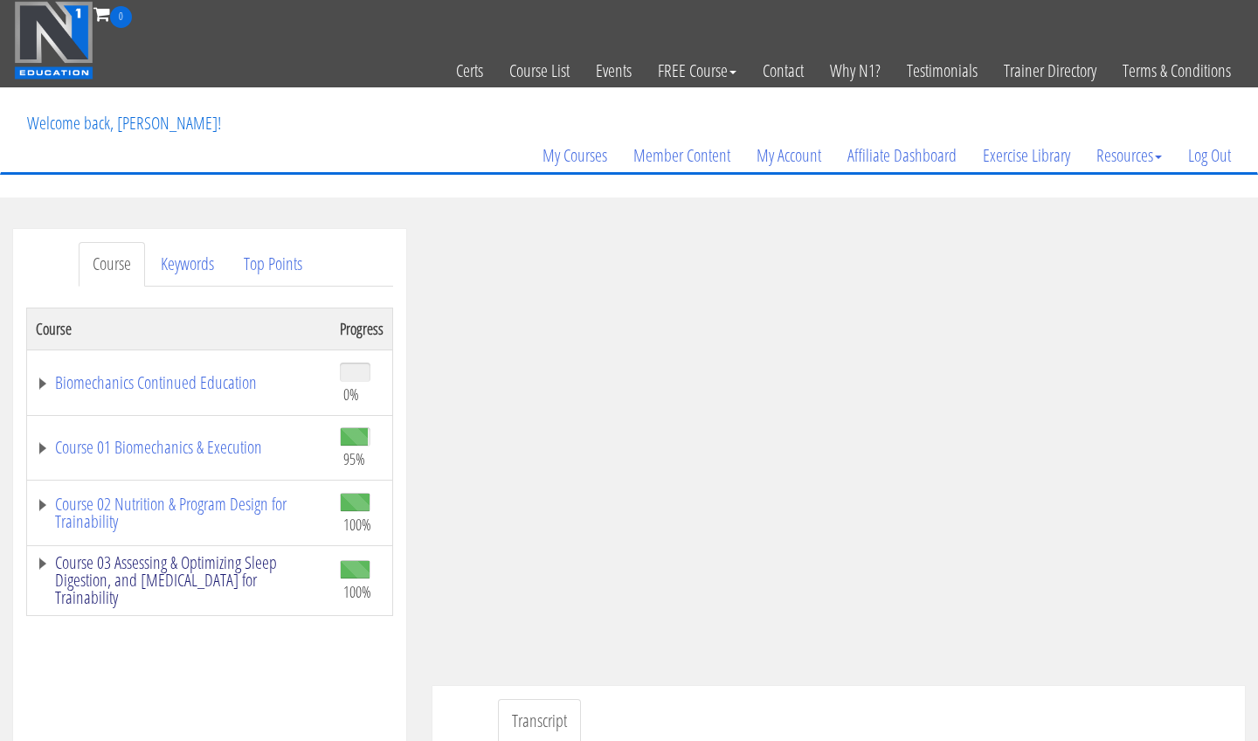
click at [234, 571] on link "Course 03 Assessing & Optimizing Sleep Digestion, and [MEDICAL_DATA] for Traina…" at bounding box center [179, 580] width 287 height 52
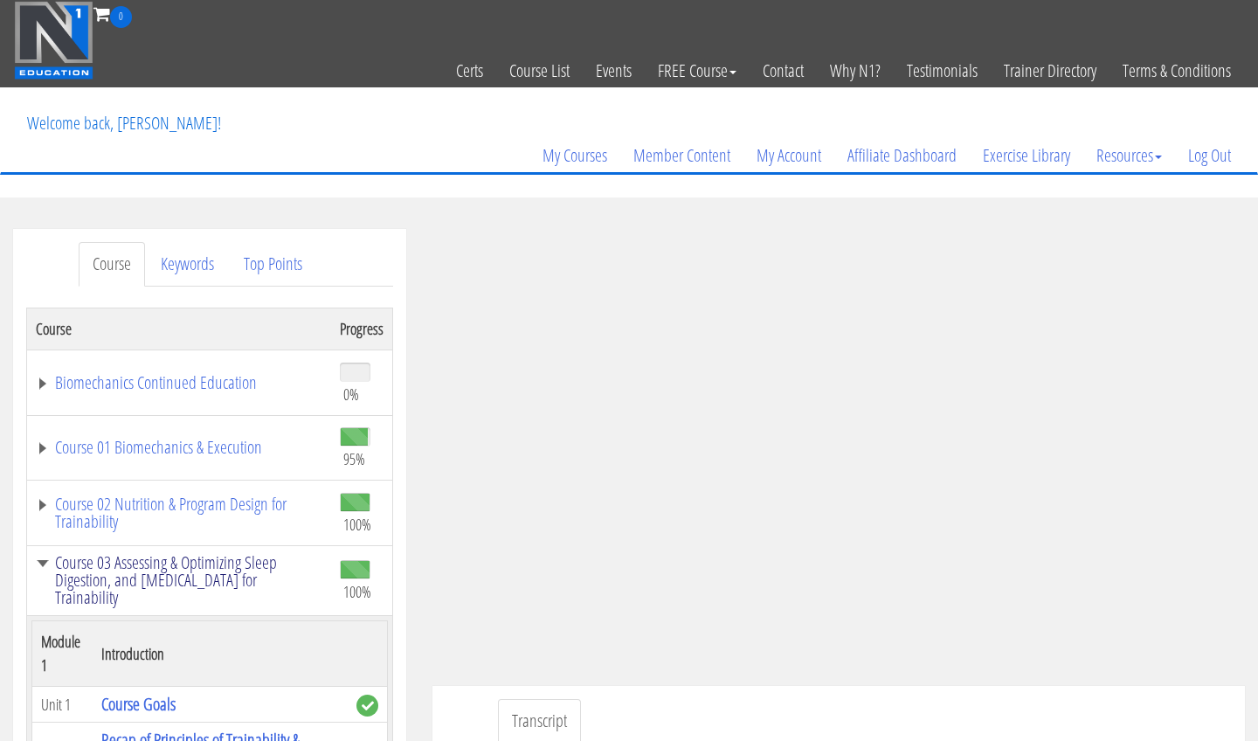
click at [230, 563] on link "Course 03 Assessing & Optimizing Sleep Digestion, and [MEDICAL_DATA] for Traina…" at bounding box center [179, 580] width 287 height 52
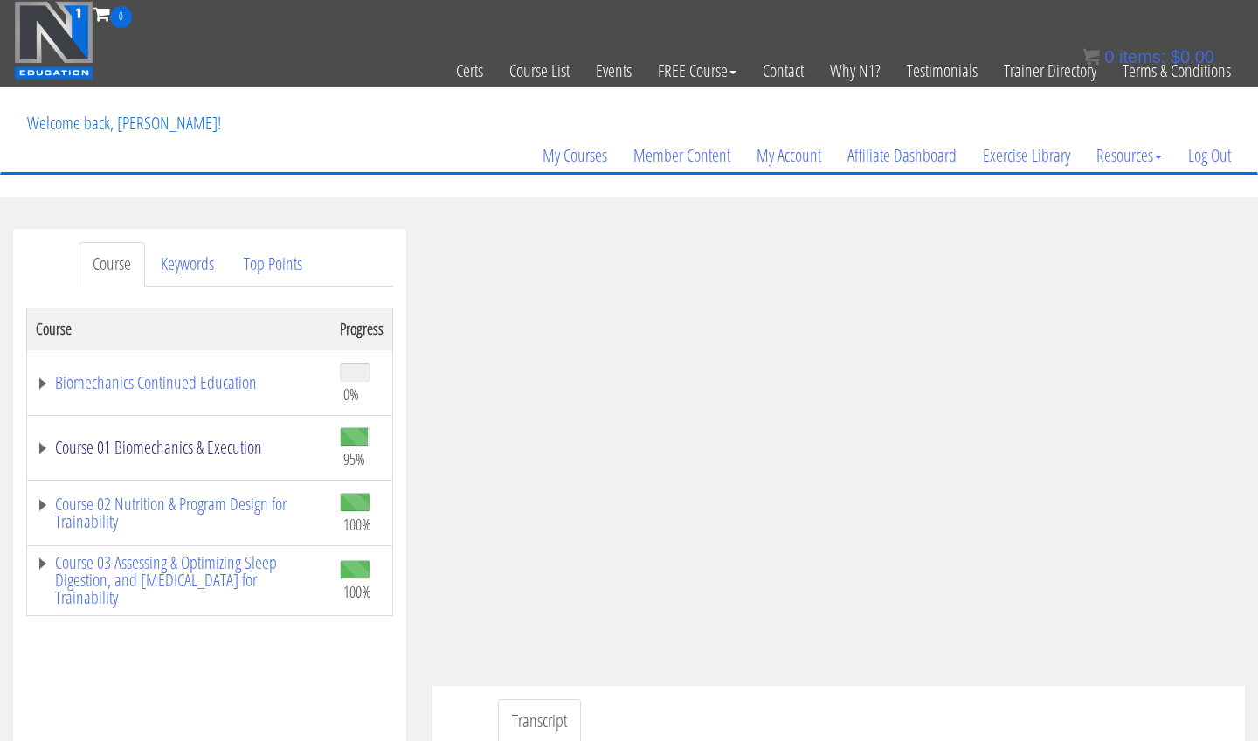
click at [228, 445] on link "Course 01 Biomechanics & Execution" at bounding box center [179, 447] width 287 height 17
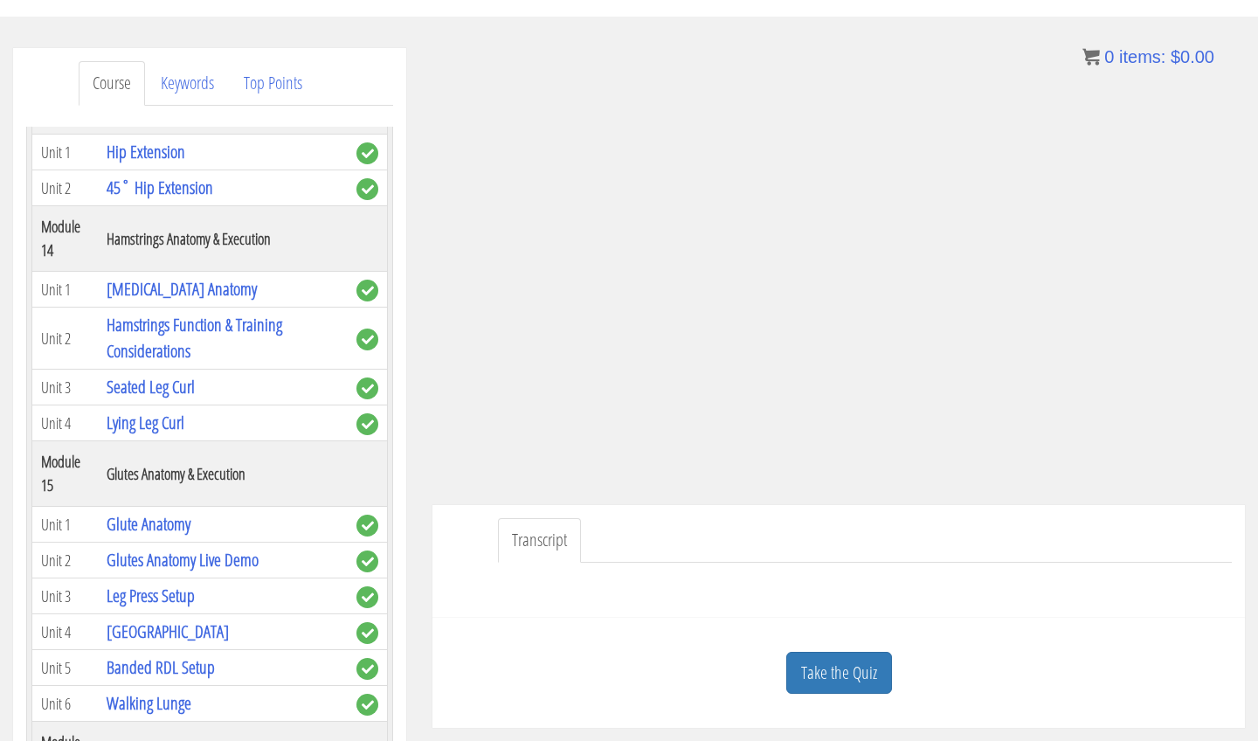
scroll to position [4296, 0]
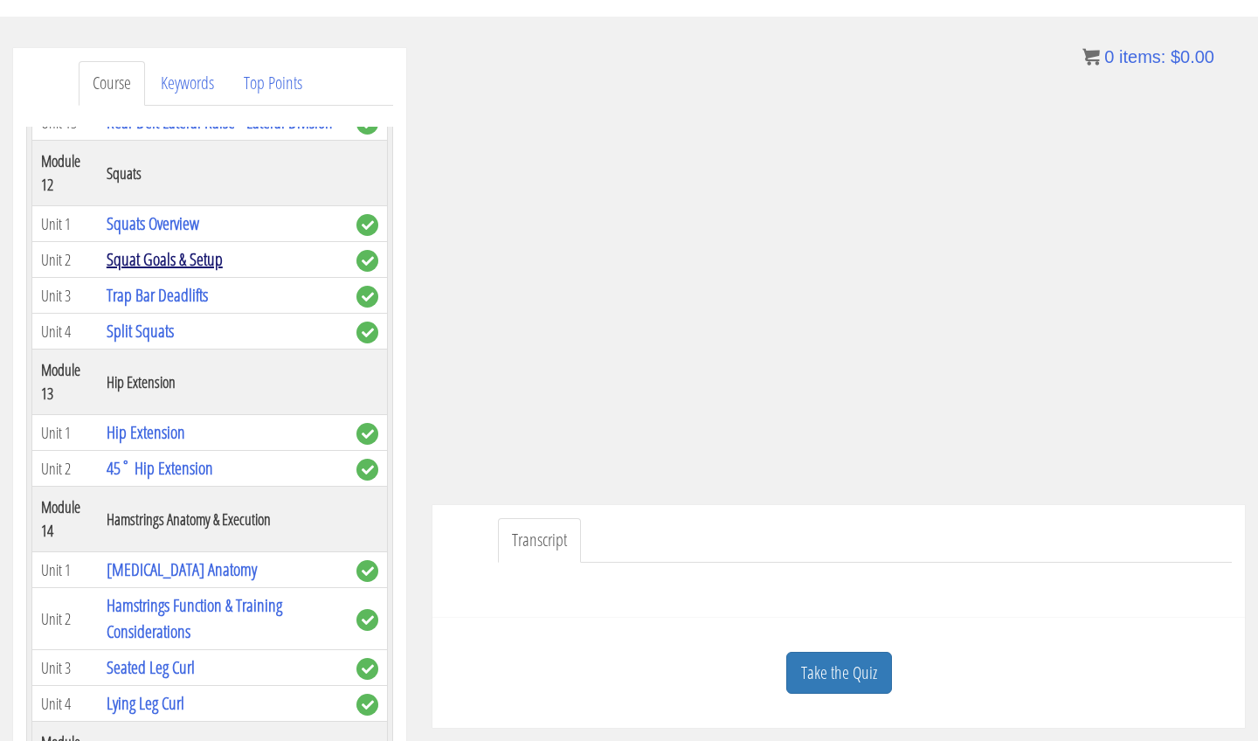
click at [167, 271] on link "Squat Goals & Setup" at bounding box center [165, 259] width 116 height 24
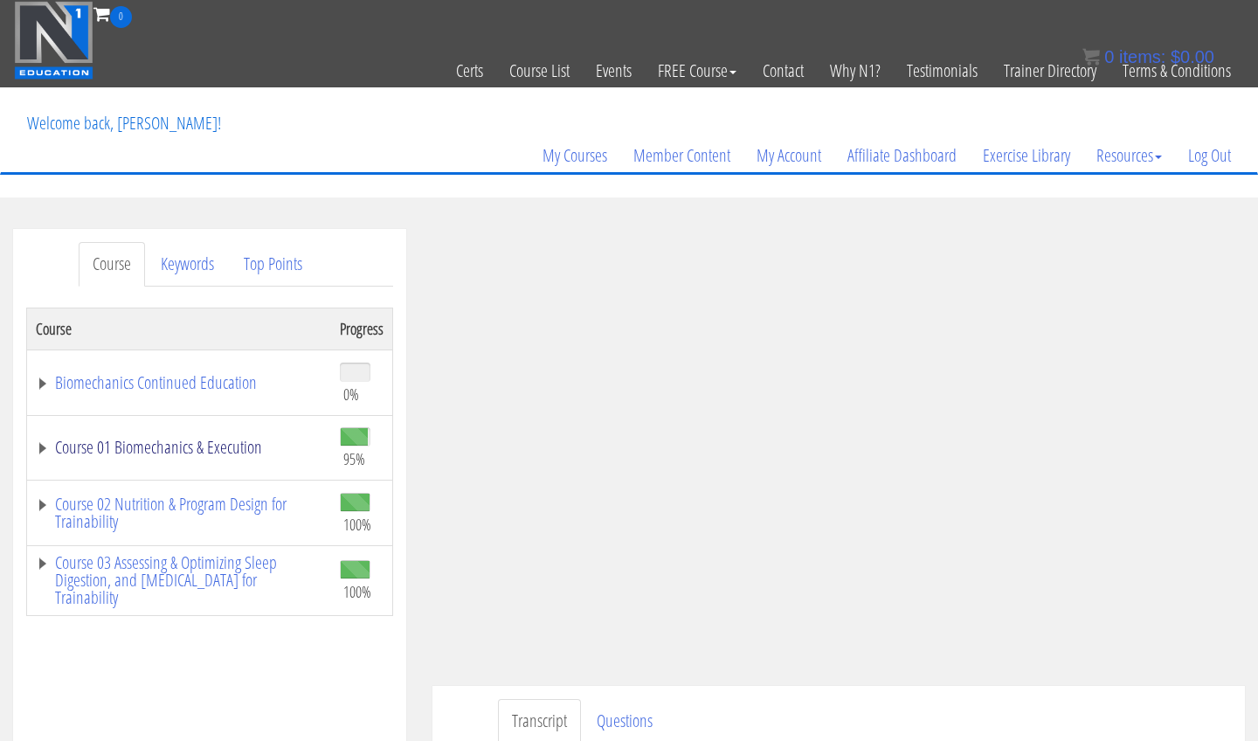
click at [151, 447] on link "Course 01 Biomechanics & Execution" at bounding box center [179, 447] width 287 height 17
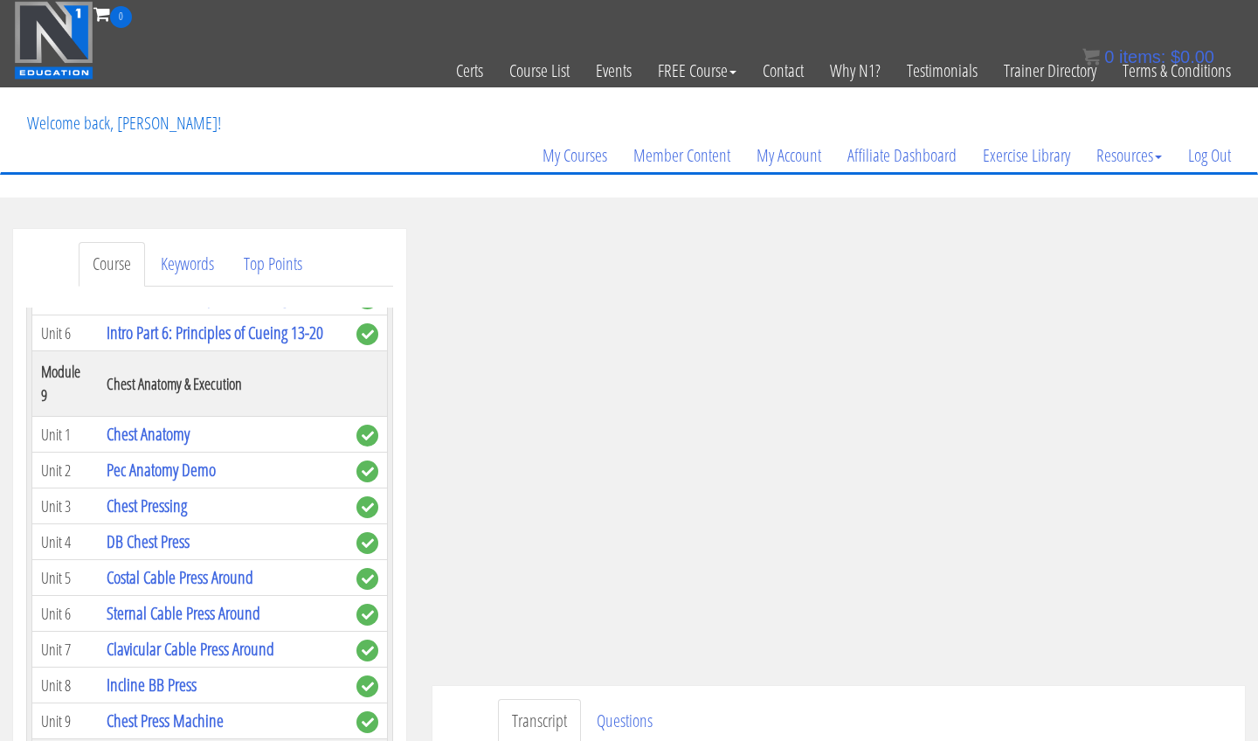
scroll to position [2934, 0]
